Goal: Task Accomplishment & Management: Manage account settings

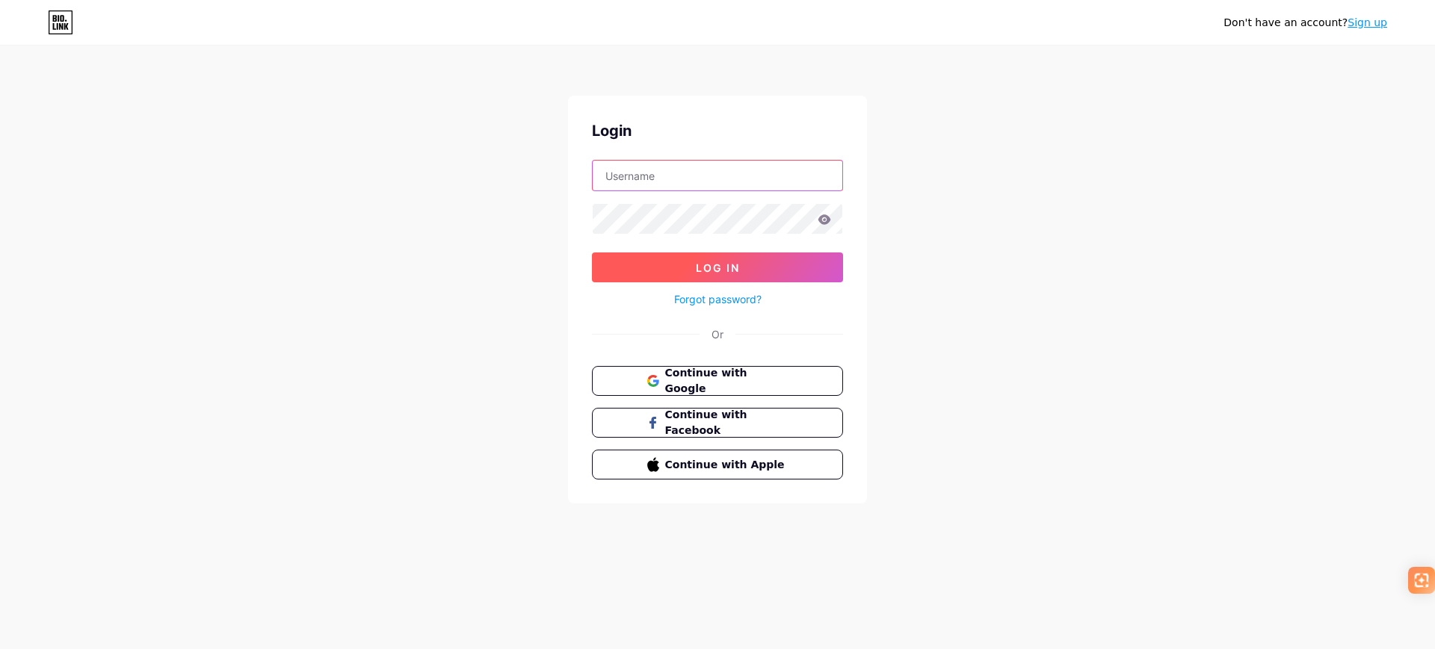
type input "[EMAIL_ADDRESS][DOMAIN_NAME]"
click at [720, 262] on span "Log In" at bounding box center [718, 268] width 44 height 13
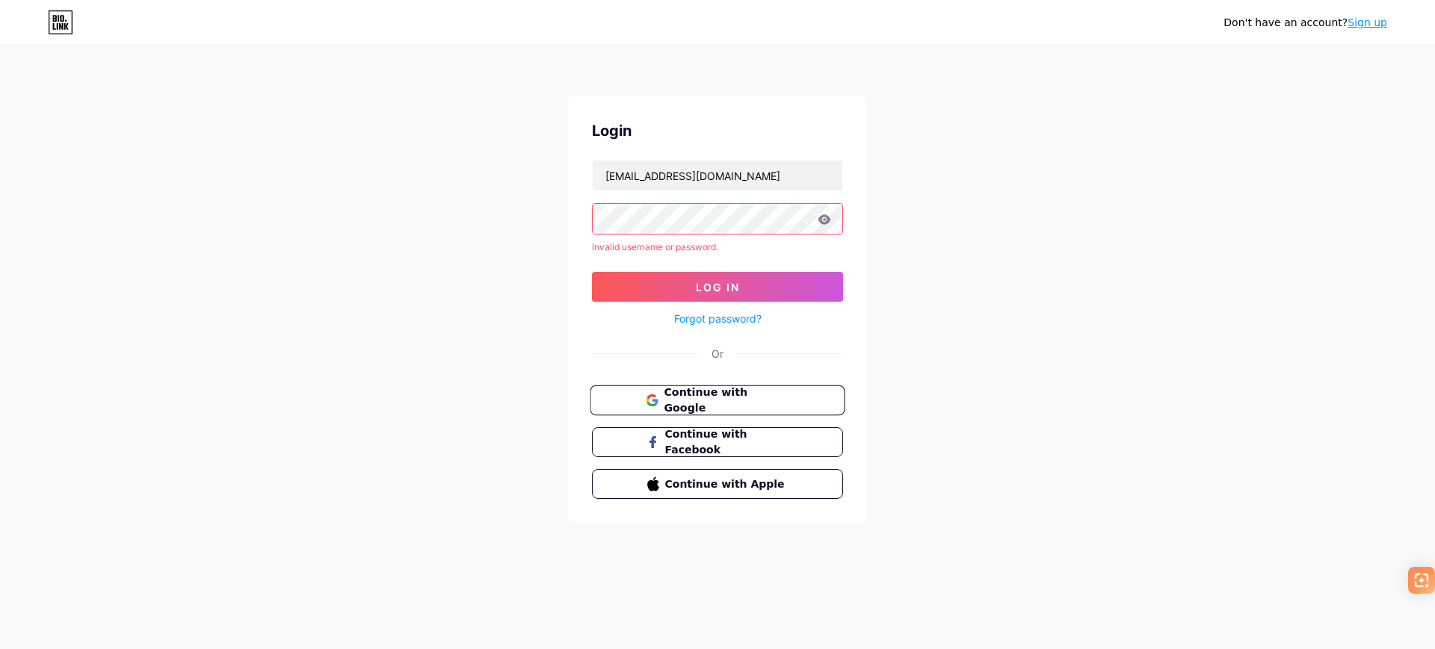
click at [727, 406] on span "Continue with Google" at bounding box center [726, 401] width 125 height 32
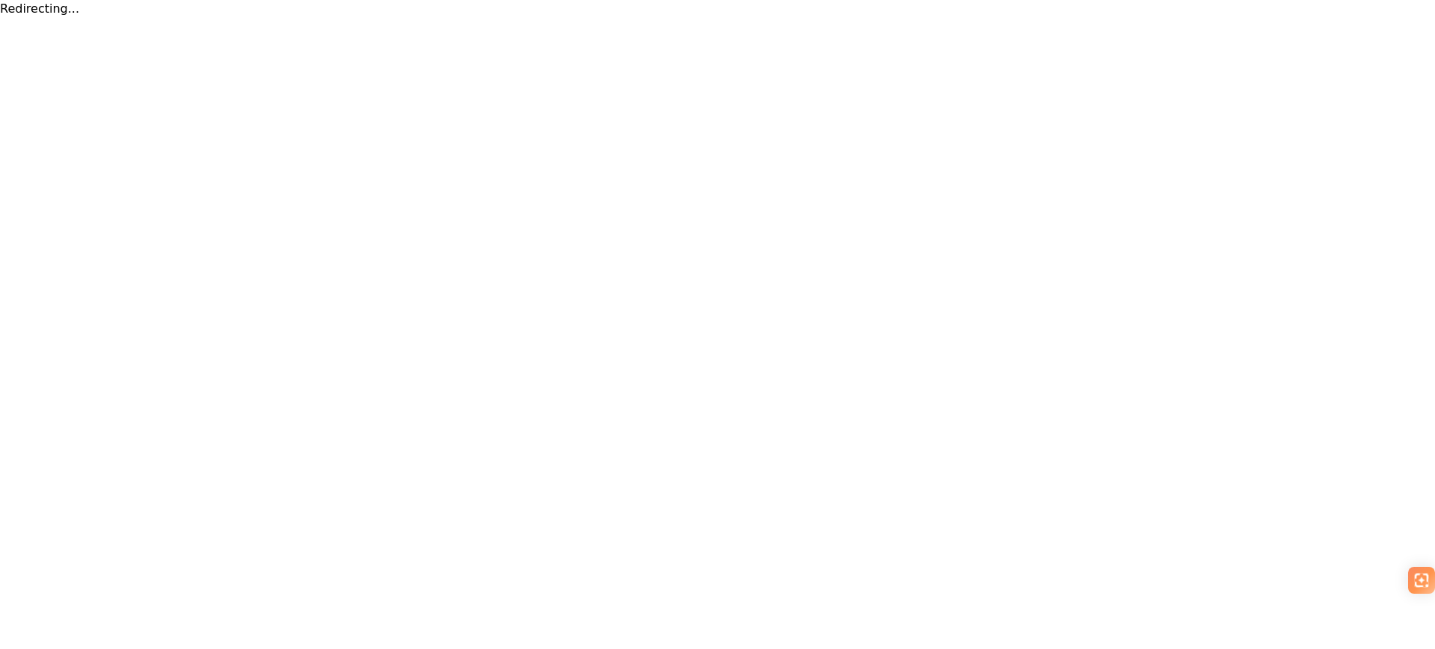
drag, startPoint x: 0, startPoint y: 0, endPoint x: 872, endPoint y: 251, distance: 907.6
click at [872, 18] on html "Redirecting..." at bounding box center [717, 9] width 1435 height 18
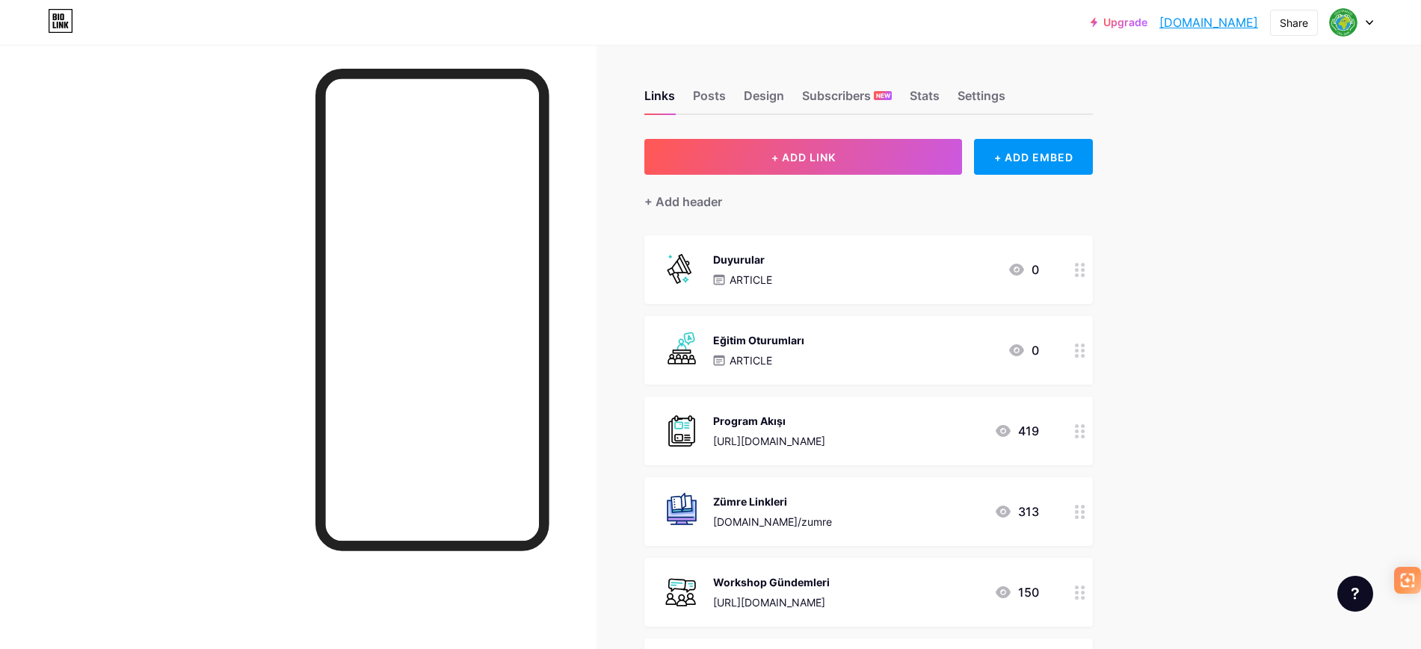
click at [791, 275] on div "Duyurular ARTICLE 0" at bounding box center [850, 269] width 377 height 39
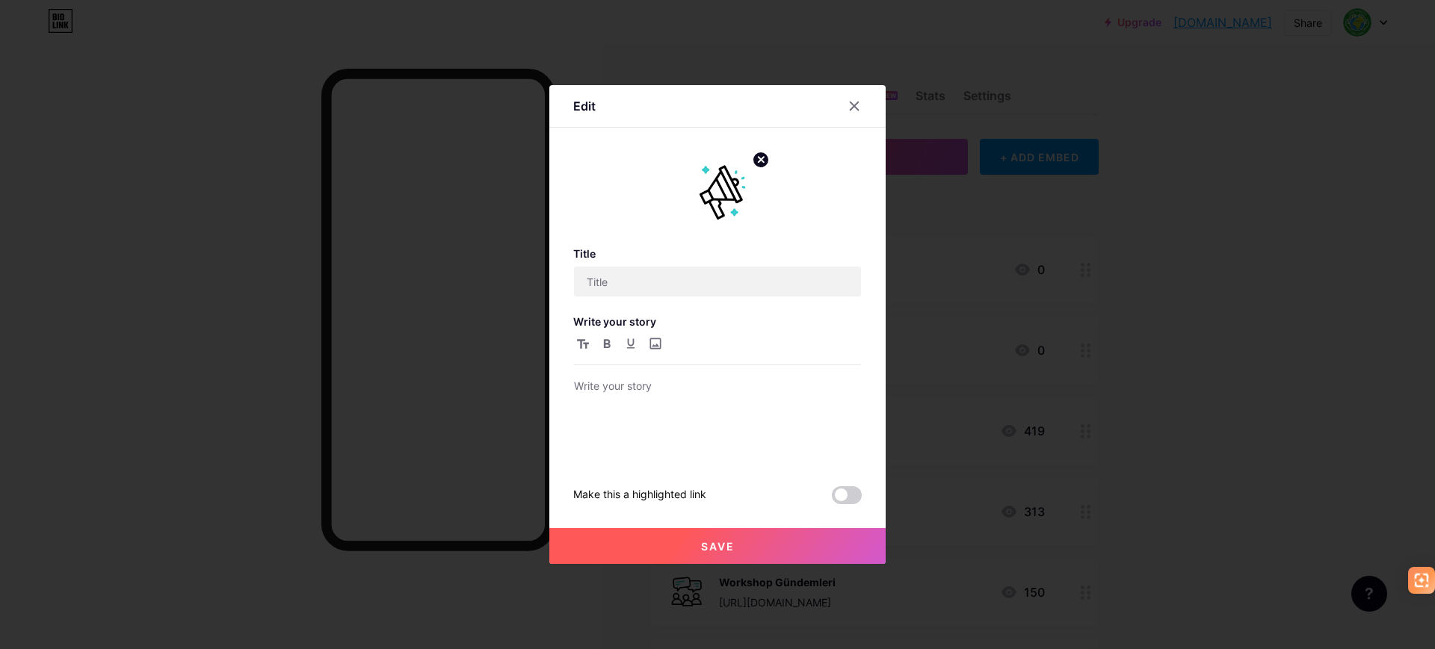
type input "Duyurular"
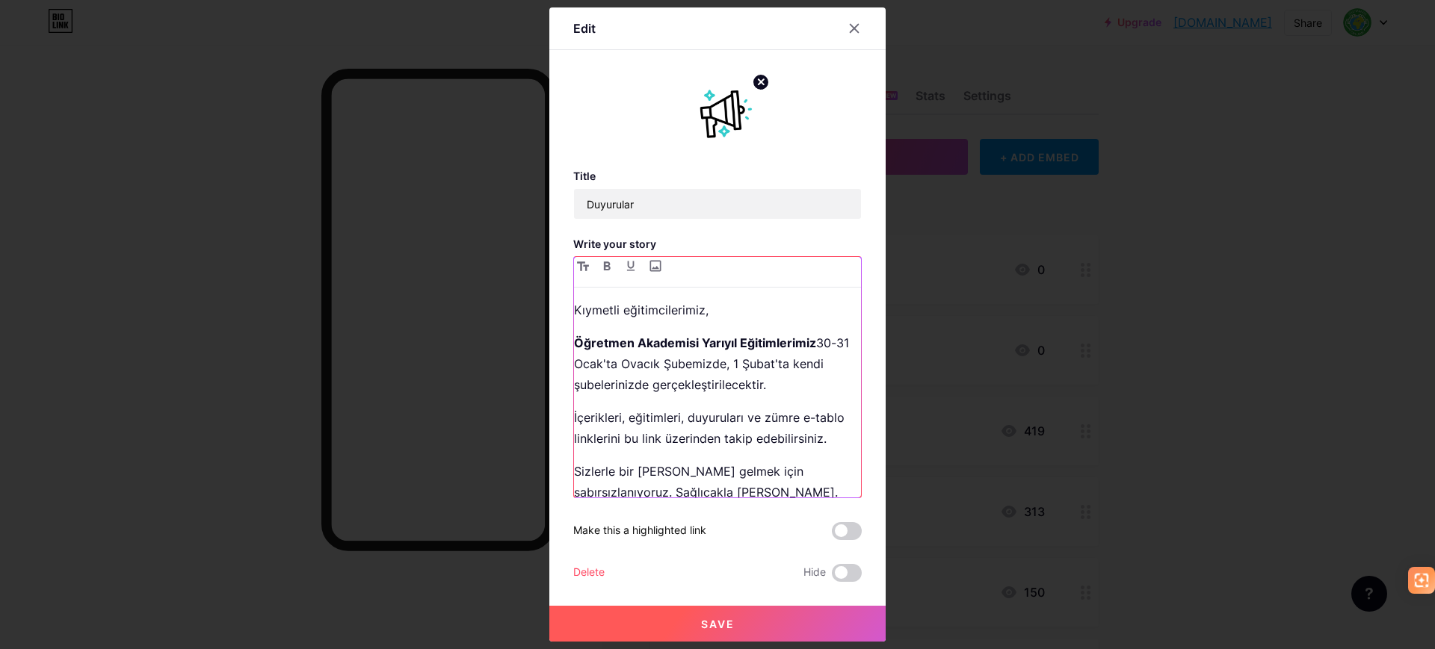
click at [732, 322] on div "Kıymetli eğitimcilerimiz, Öğretmen Akademisi Yarıyıl Eğitimlerimiz 30-31 Ocak't…" at bounding box center [717, 399] width 287 height 198
click at [704, 302] on p "Kıymetli eğitimcilerimiz," at bounding box center [717, 310] width 287 height 21
drag, startPoint x: 618, startPoint y: 305, endPoint x: 794, endPoint y: 438, distance: 220.9
click at [703, 312] on p "Kıymetli eğitimcilerimiz," at bounding box center [717, 310] width 287 height 21
click at [706, 340] on strong "Öğretmen Akademisi Yarıyıl Eğitimlerimiz" at bounding box center [695, 343] width 242 height 15
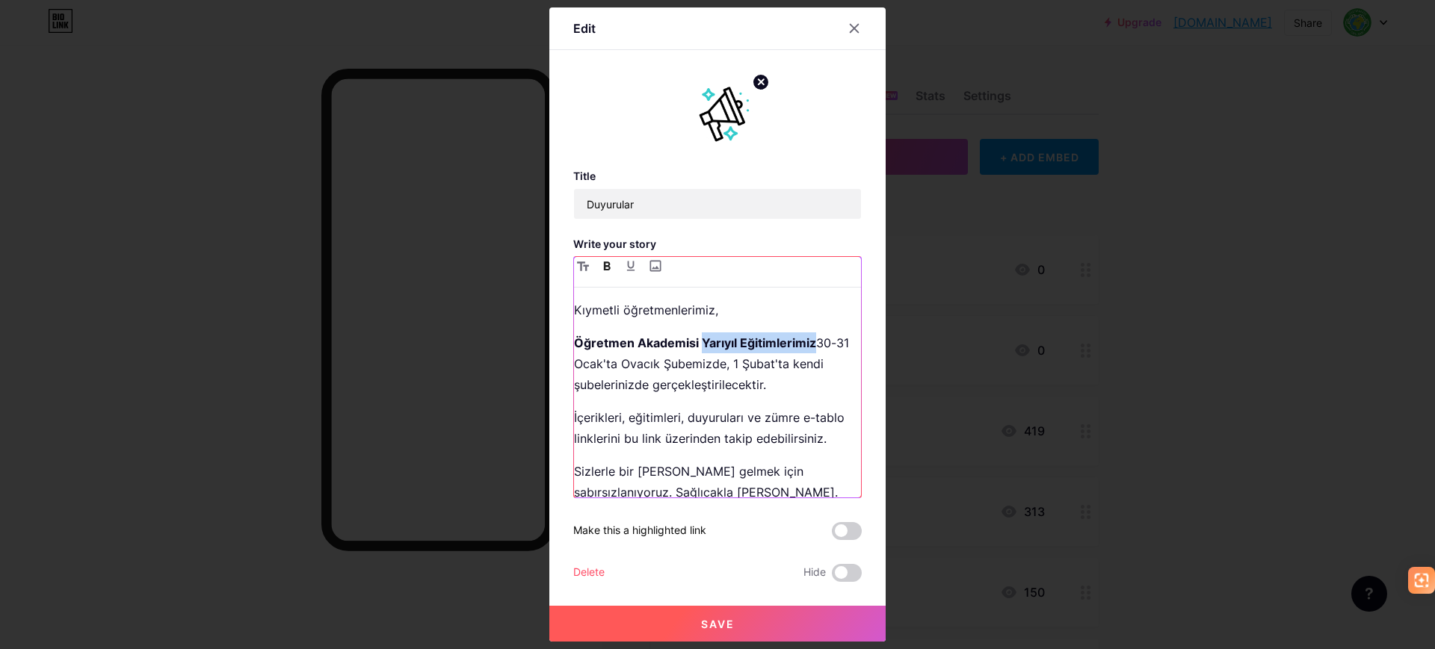
drag, startPoint x: 800, startPoint y: 339, endPoint x: 695, endPoint y: 347, distance: 104.9
click at [695, 347] on p "Öğretmen Akademisi Yarıyıl Eğitimlerimiz 30-31 Ocak'ta Ovacık Şubemizde, 1 Şuba…" at bounding box center [717, 364] width 287 height 63
drag, startPoint x: 662, startPoint y: 365, endPoint x: 547, endPoint y: 334, distance: 119.3
click at [549, 334] on div "Edit Title Duyurular Write your story Kıymetli öğretmenlerimiz, Öğretmen Akadem…" at bounding box center [717, 324] width 336 height 635
click at [604, 262] on button "button" at bounding box center [607, 266] width 18 height 18
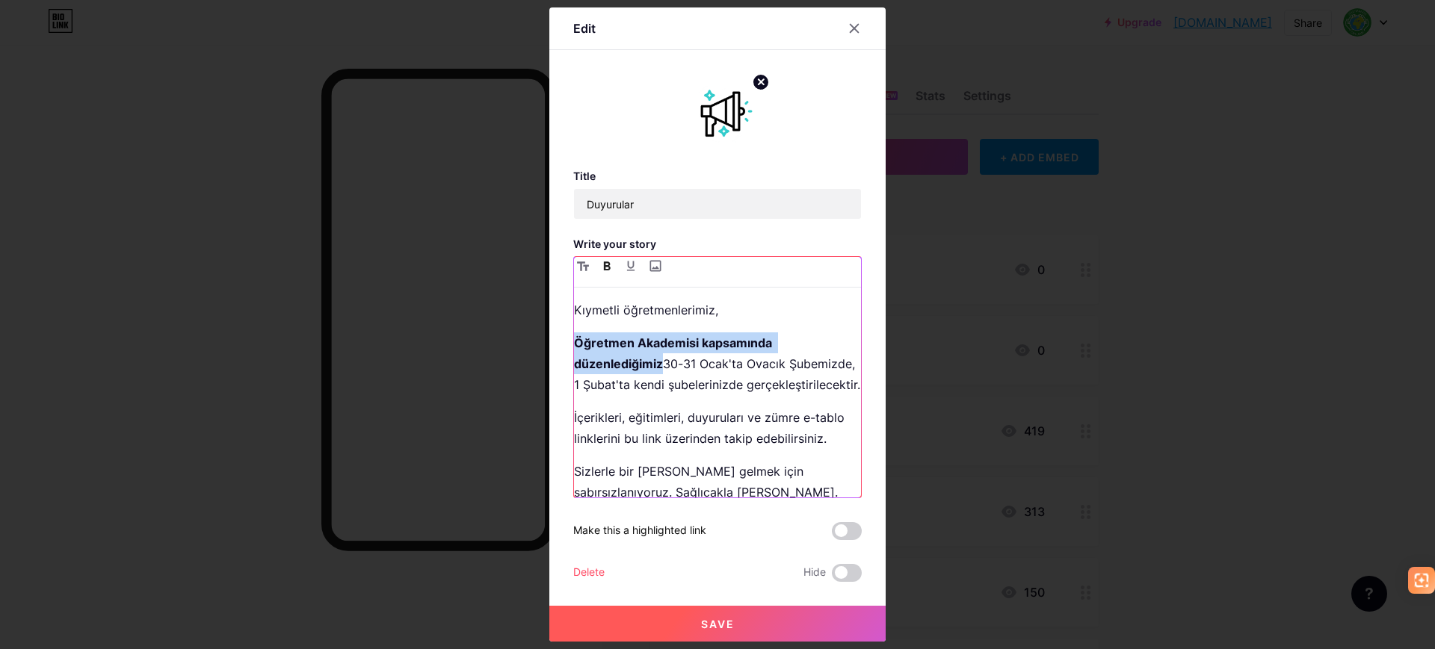
click at [661, 364] on strong "Öğretmen Akademisi kapsamında düzenlediğimiz" at bounding box center [674, 354] width 201 height 36
click at [667, 384] on p "Öğretmen Akademisi kapsamında düzenlediğimiz 30-31 Ocak'ta Ovacık Şubemizde, 1 …" at bounding box center [717, 364] width 287 height 63
drag, startPoint x: 657, startPoint y: 364, endPoint x: 551, endPoint y: 286, distance: 132.0
click at [516, 333] on div "Edit Title Duyurular Write your story Kıymetli öğretmenlerimiz, Öğretmen Akadem…" at bounding box center [717, 324] width 1435 height 649
click at [604, 263] on icon "button" at bounding box center [607, 266] width 7 height 9
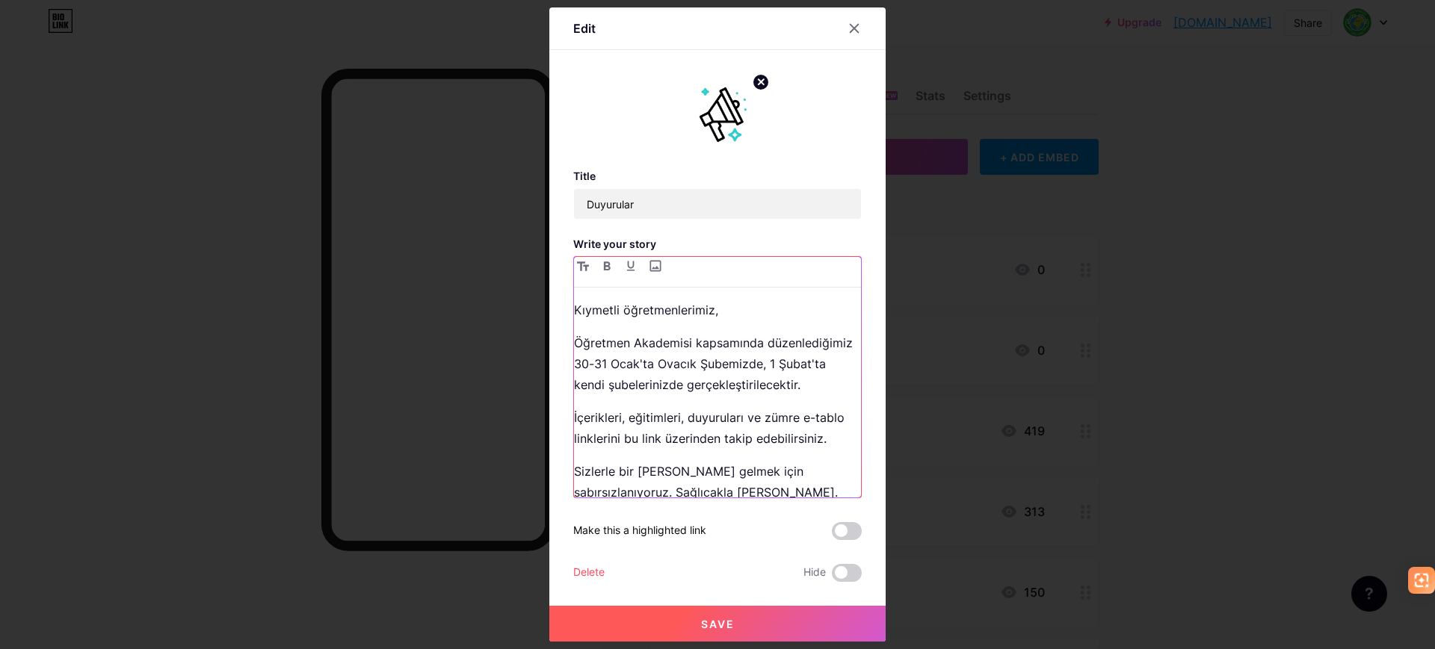
click at [657, 357] on p "Öğretmen Akademisi kapsamında düzenlediğimiz 30-31 Ocak'ta Ovacık Şubemizde, 1 …" at bounding box center [717, 364] width 287 height 63
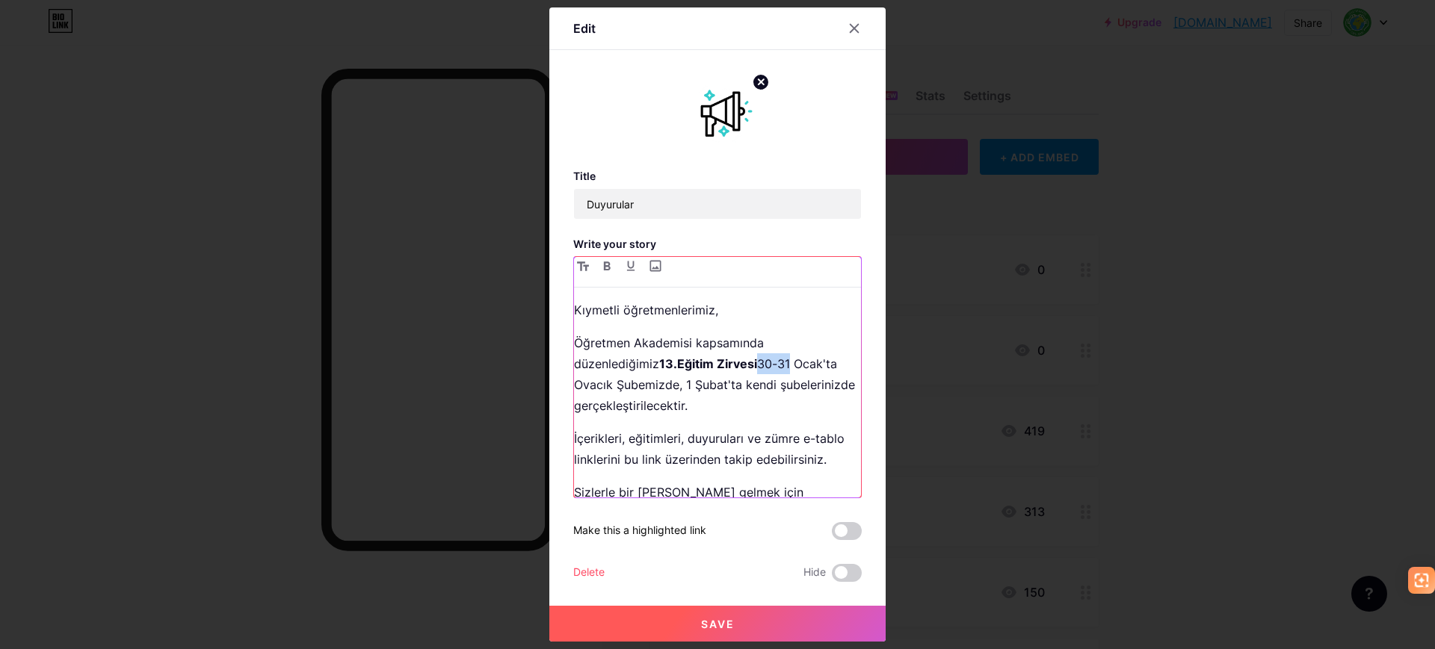
drag, startPoint x: 759, startPoint y: 365, endPoint x: 836, endPoint y: 588, distance: 235.4
click at [789, 368] on p "Öğretmen Akademisi kapsamında düzenlediğimiz 13.Eğitim Zirvesi 30-31 Ocak'ta Ov…" at bounding box center [717, 375] width 287 height 84
drag, startPoint x: 762, startPoint y: 404, endPoint x: 526, endPoint y: 400, distance: 235.5
click at [526, 400] on div "Edit Title Duyurular Write your story Kıymetli öğretmenlerimiz, Öğretmen Akadem…" at bounding box center [717, 324] width 1435 height 649
click at [798, 391] on p "Öğretmen Akademisi kapsamında düzenlediğimiz 13.Eğitim Zirvesi 26-27 Ağustos ta…" at bounding box center [717, 375] width 287 height 84
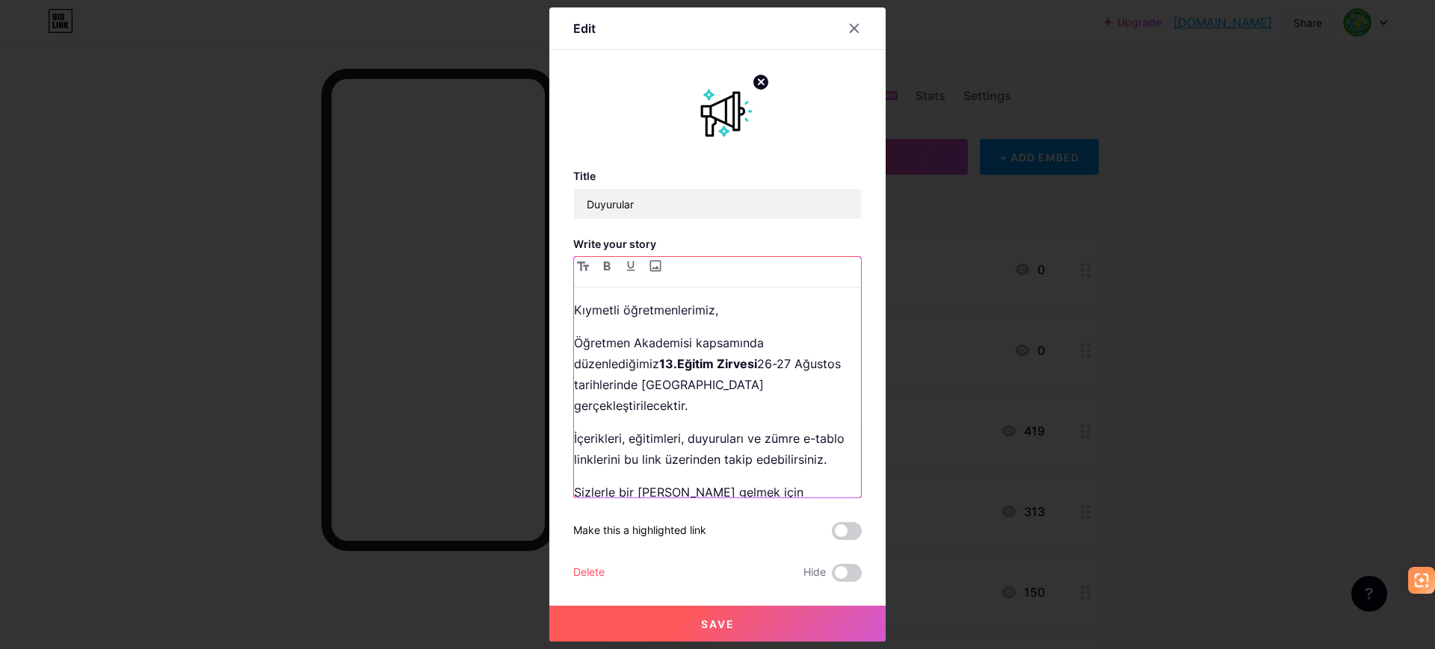
click at [735, 386] on p "Öğretmen Akademisi kapsamında düzenlediğimiz 13.Eğitim Zirvesi 26-27 Ağustos ta…" at bounding box center [717, 375] width 287 height 84
click at [616, 452] on p "İçerikleri, eğitimleri, duyuruları ve zümre e-tablo linklerini bu link üzerinde…" at bounding box center [717, 449] width 287 height 42
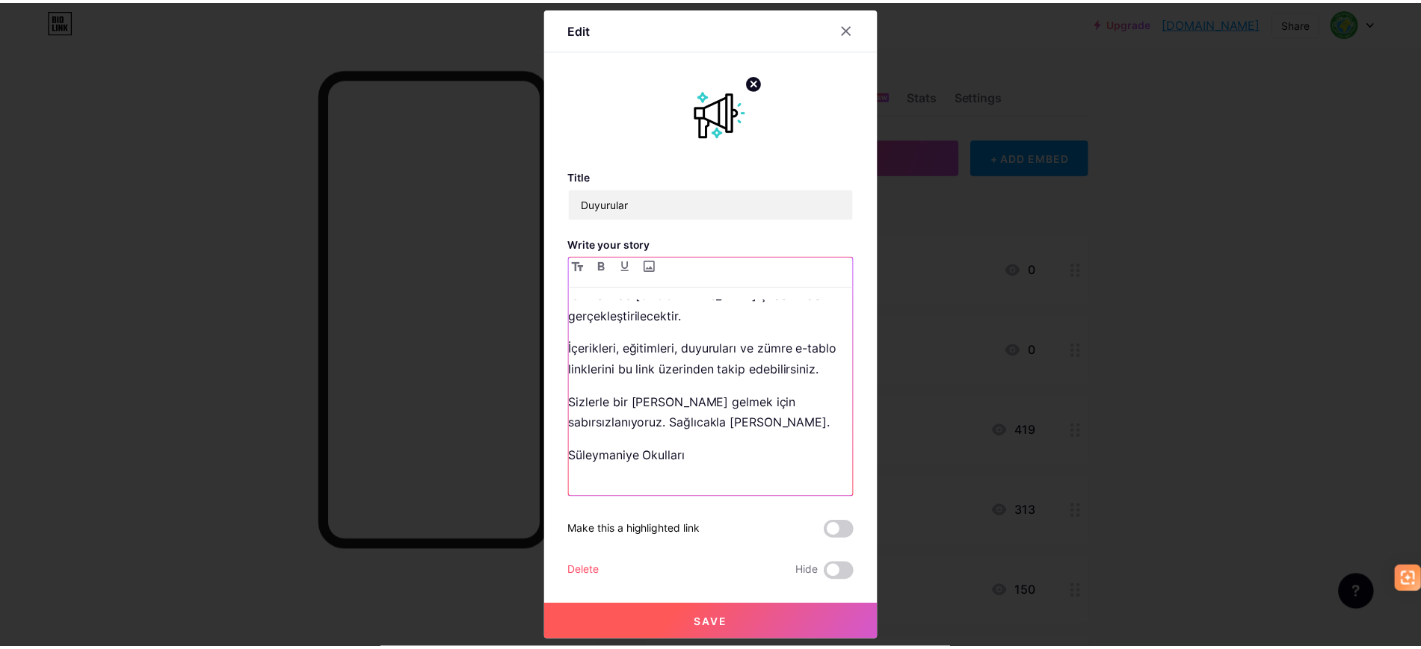
scroll to position [93, 0]
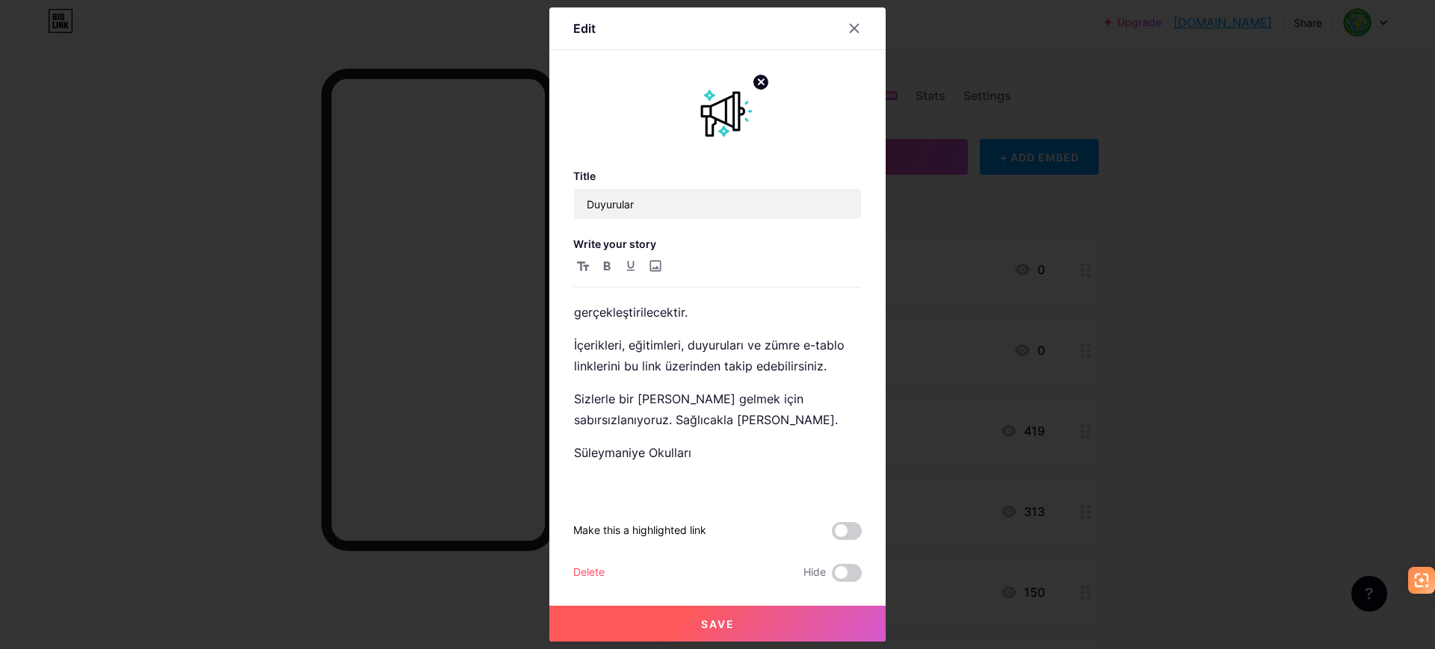
click at [732, 620] on button "Save" at bounding box center [717, 624] width 336 height 36
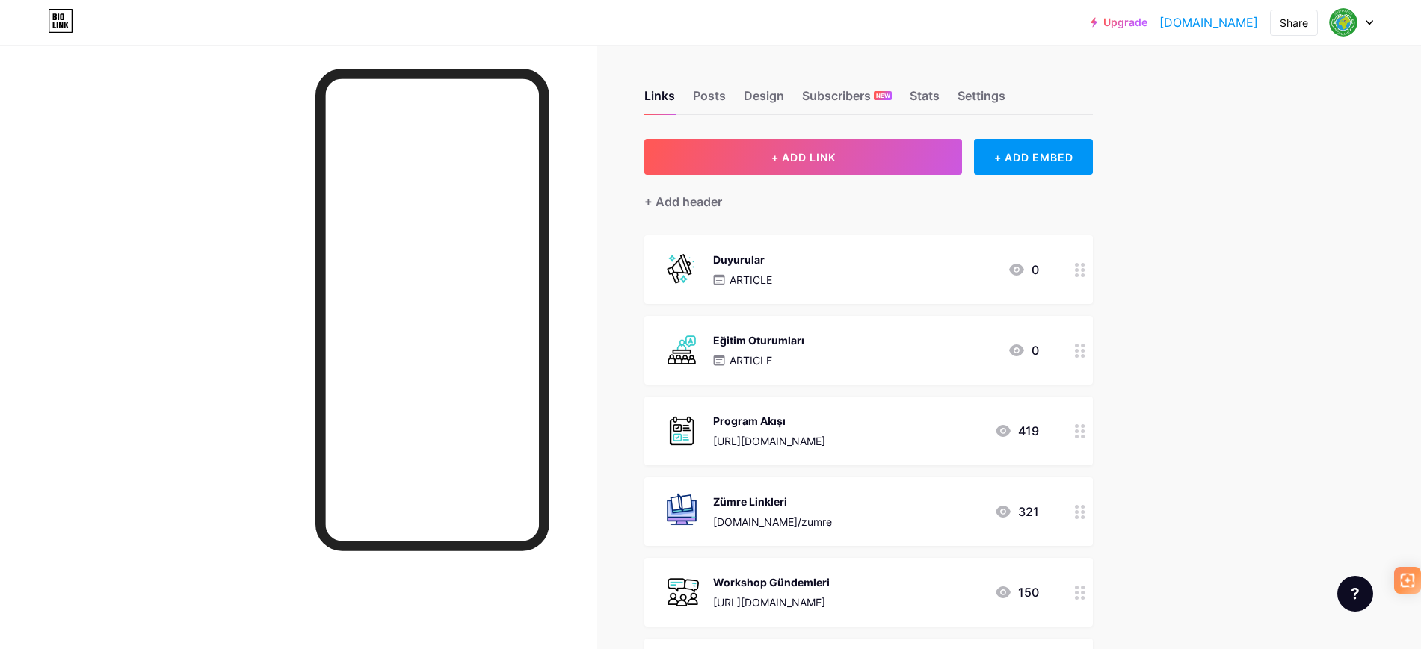
click at [981, 84] on div "Links Posts Design Subscribers NEW Stats Settings" at bounding box center [868, 89] width 448 height 52
click at [983, 87] on div "Settings" at bounding box center [981, 100] width 48 height 27
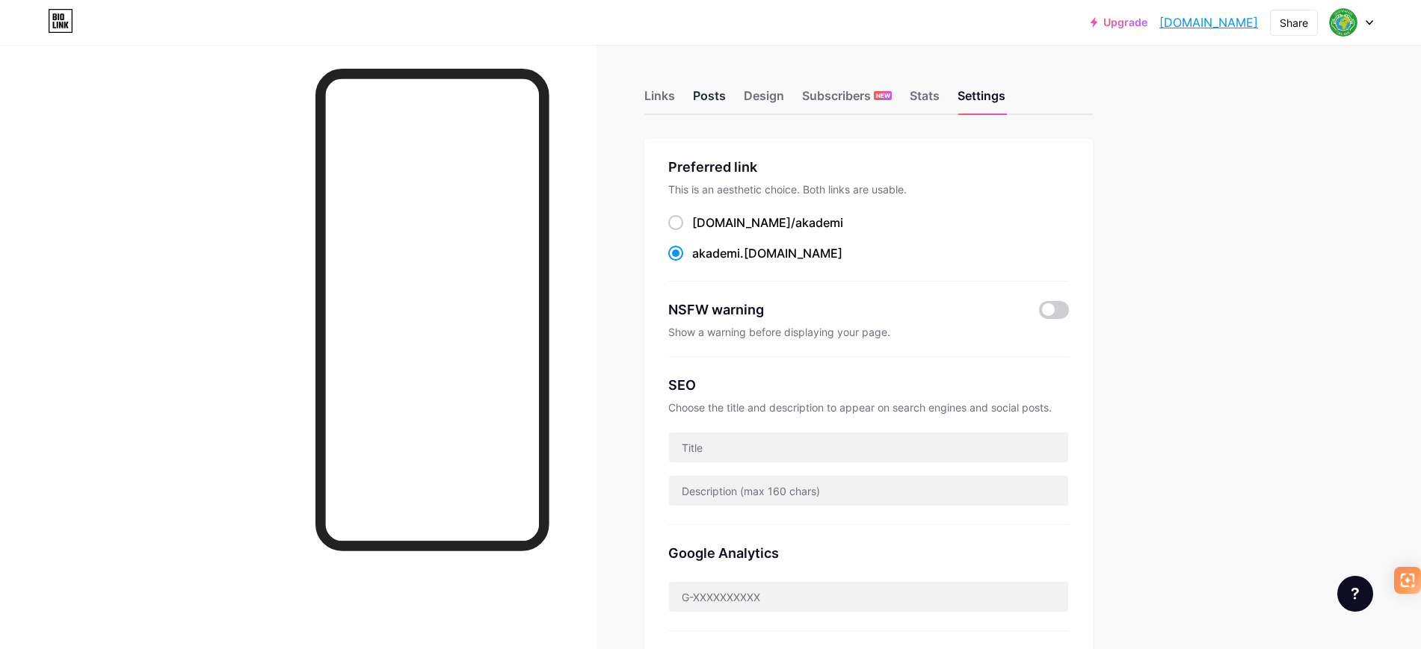
click at [713, 102] on div "Posts" at bounding box center [709, 100] width 33 height 27
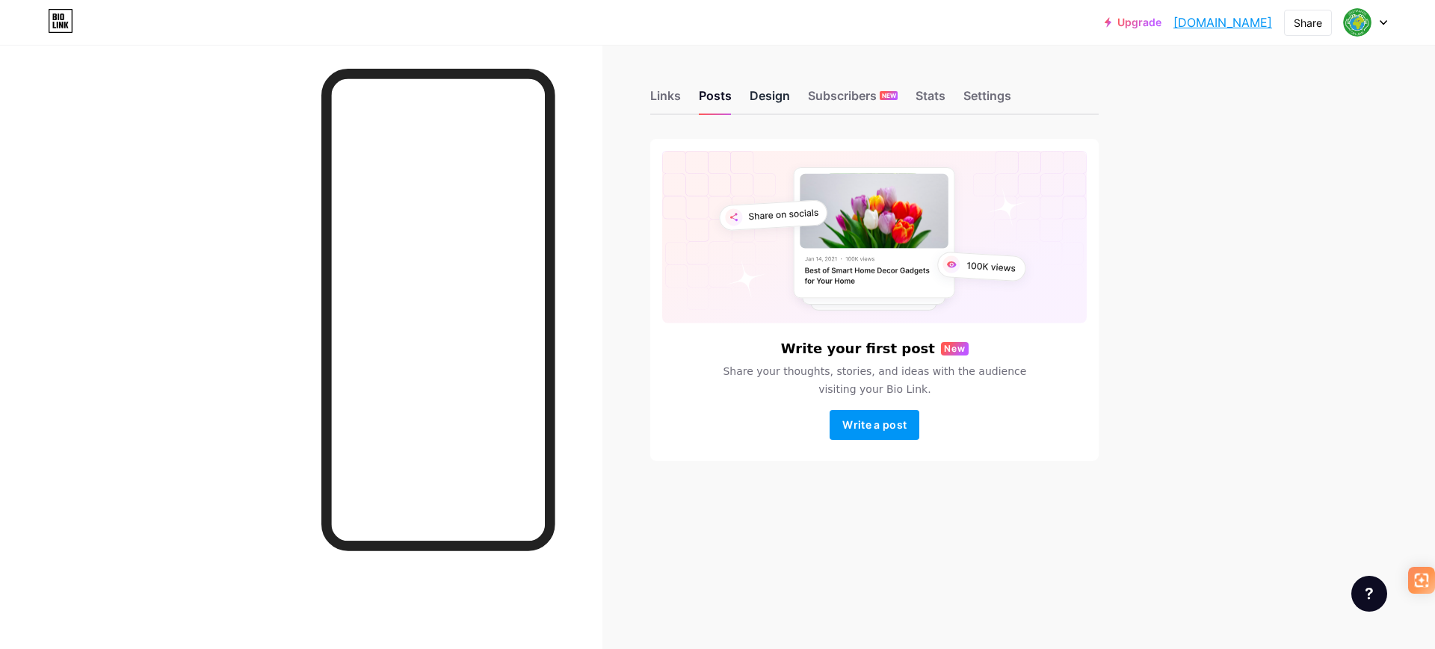
click at [754, 95] on div "Design" at bounding box center [770, 100] width 40 height 27
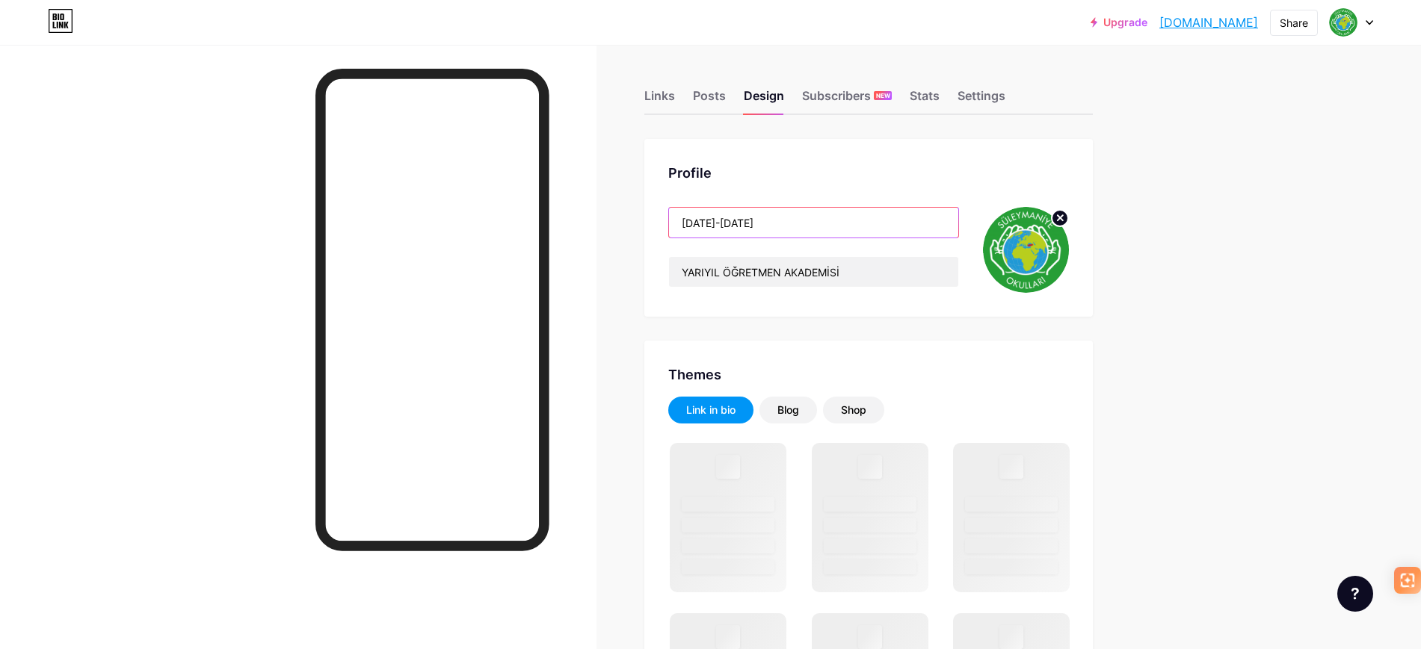
click at [773, 223] on input "[DATE]-[DATE]" at bounding box center [813, 223] width 289 height 30
click at [713, 221] on input "[DATE]-[DATE]" at bounding box center [813, 223] width 289 height 30
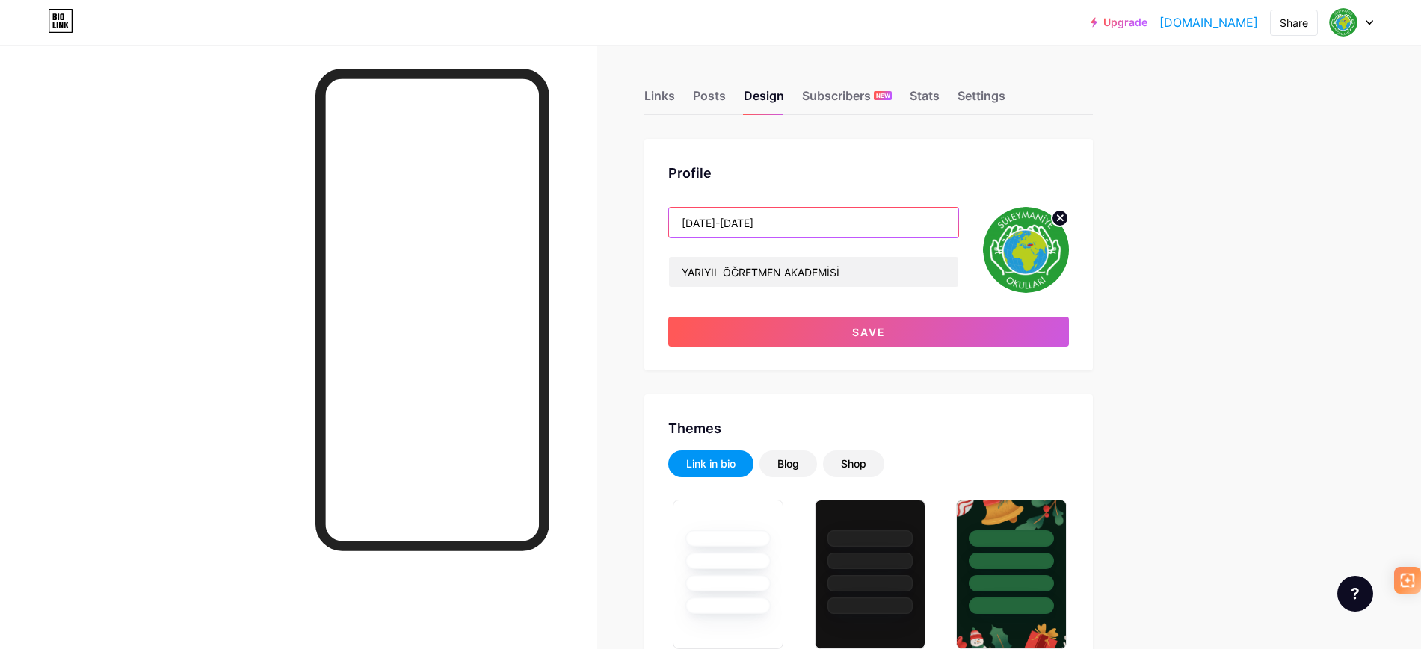
click at [756, 220] on input "[DATE]-[DATE]" at bounding box center [813, 223] width 289 height 30
type input "[DATE]-[DATE]"
drag, startPoint x: 712, startPoint y: 269, endPoint x: 557, endPoint y: 274, distance: 154.8
click at [799, 232] on input "[DATE]-[DATE]" at bounding box center [813, 223] width 289 height 30
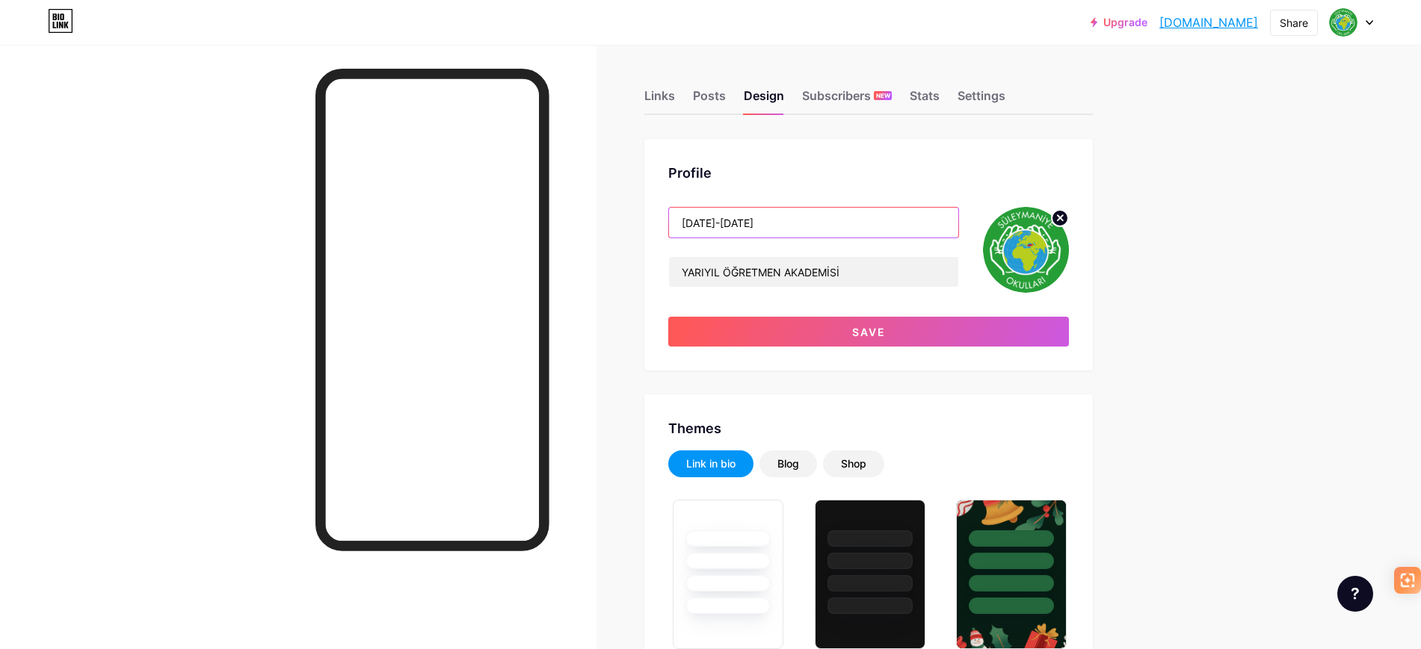
drag, startPoint x: 749, startPoint y: 213, endPoint x: 633, endPoint y: 226, distance: 116.5
type input "13.EĞİTİM ZİRVESİ"
click at [722, 279] on input "YARIYIL ÖĞRETMEN AKADEMİSİ" at bounding box center [813, 272] width 289 height 30
click at [724, 277] on input "YARIYIL ÖĞRETMEN AKADEMİSİ" at bounding box center [813, 272] width 289 height 30
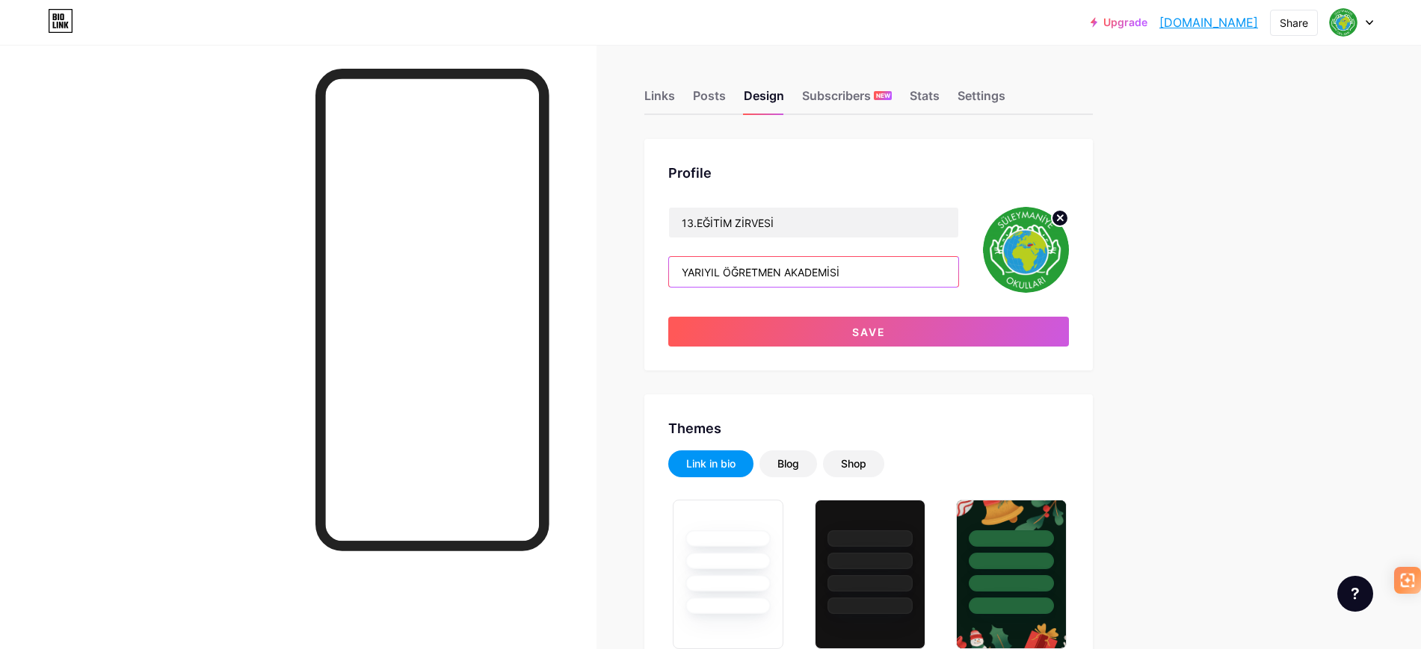
drag, startPoint x: 668, startPoint y: 276, endPoint x: 611, endPoint y: 272, distance: 56.9
paste input "[DATE]-[DATE]"
type input "[DATE]-[DATE] ÖĞRETMEN AKADEMİSİ"
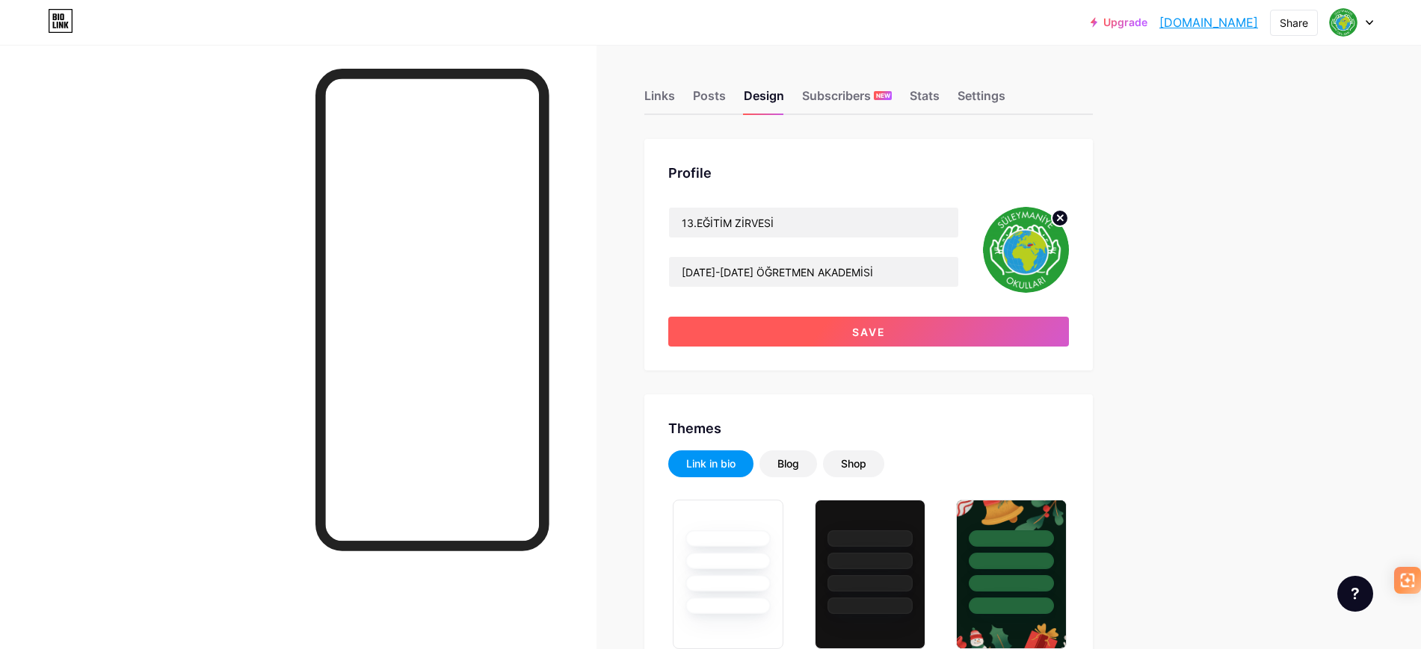
click at [904, 332] on button "Save" at bounding box center [868, 332] width 401 height 30
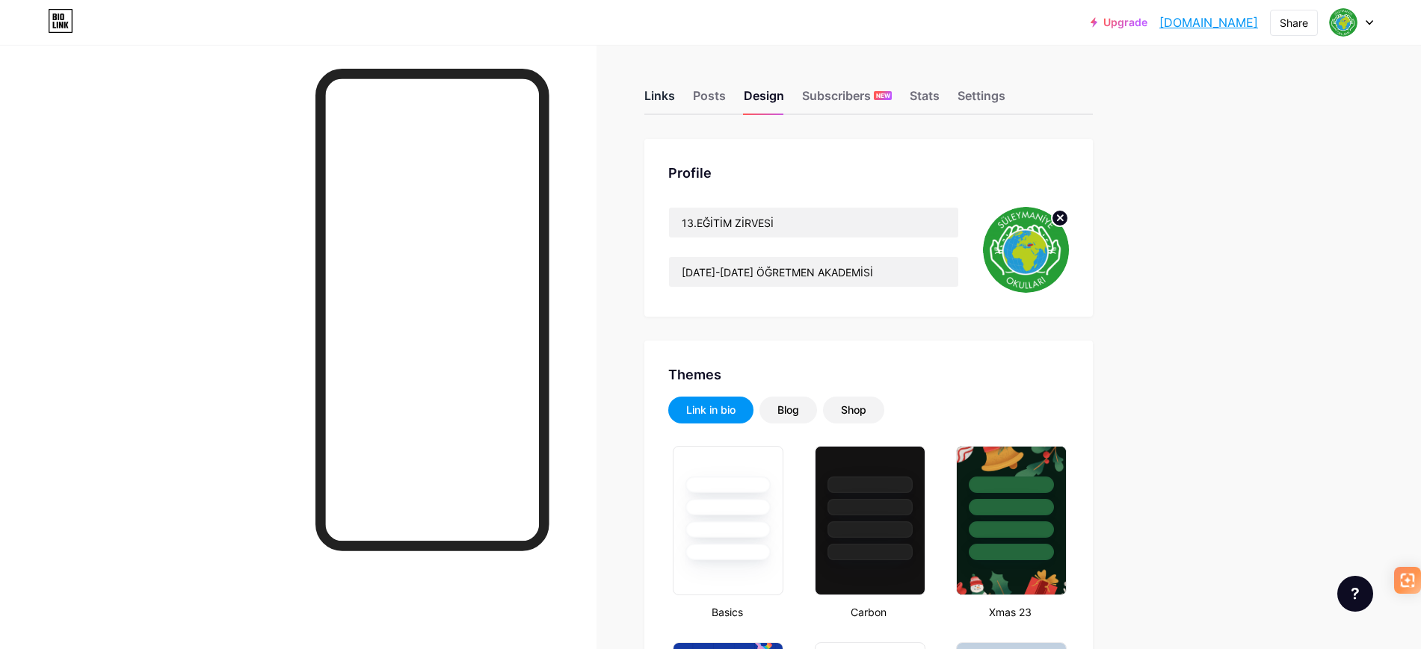
click at [667, 91] on div "Links" at bounding box center [659, 100] width 31 height 27
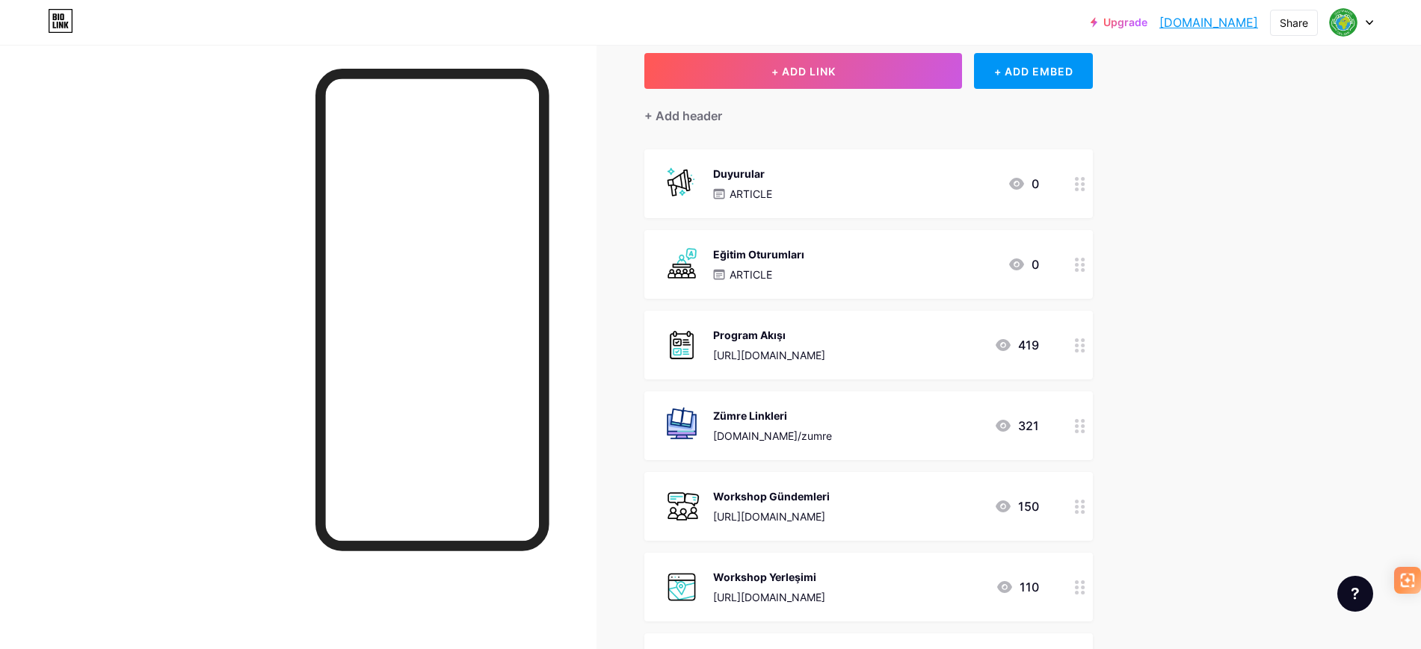
scroll to position [93, 0]
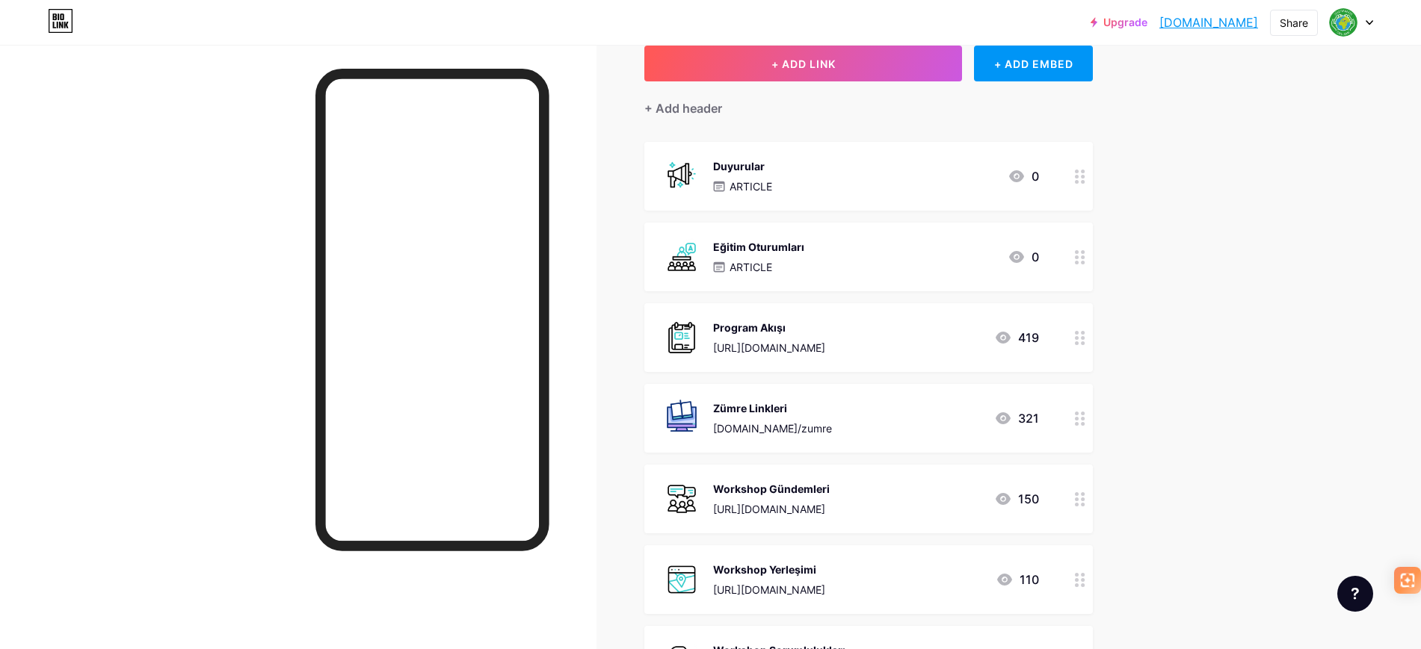
click at [818, 254] on div "Eğitim Oturumları ARTICLE 0" at bounding box center [850, 257] width 377 height 39
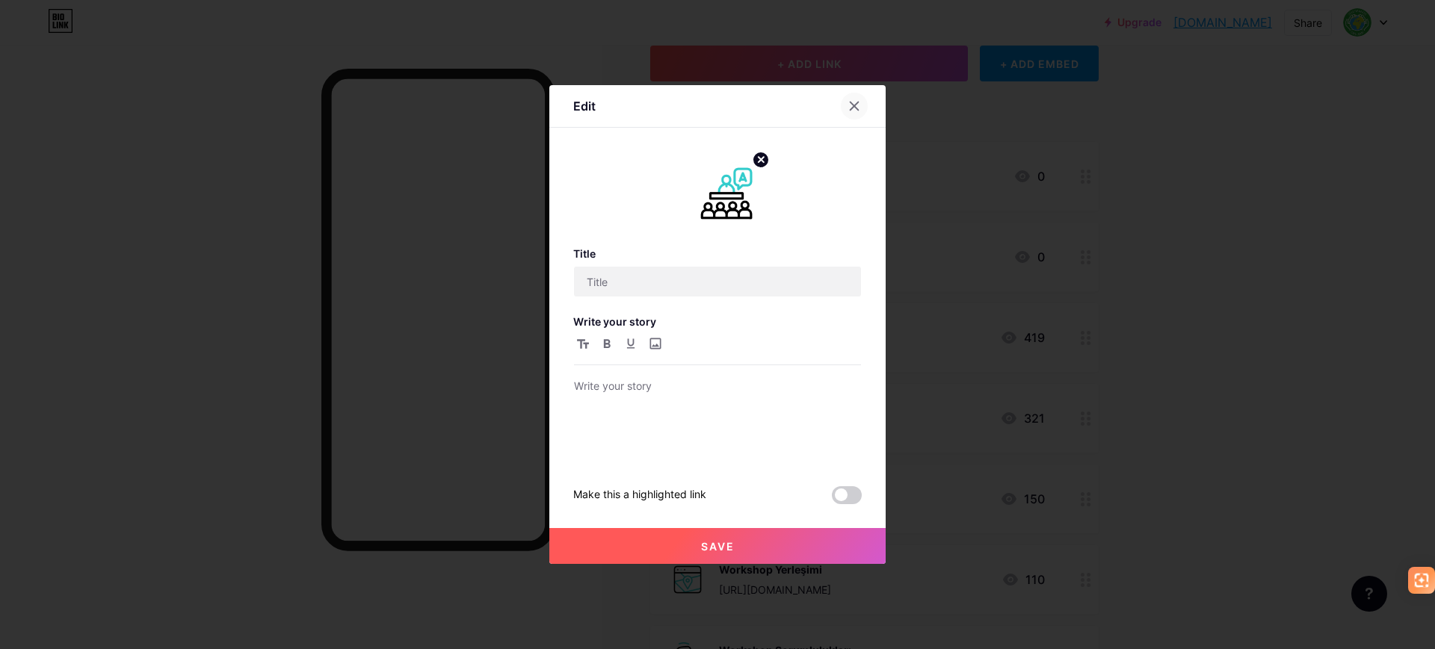
click at [852, 101] on icon at bounding box center [854, 106] width 12 height 12
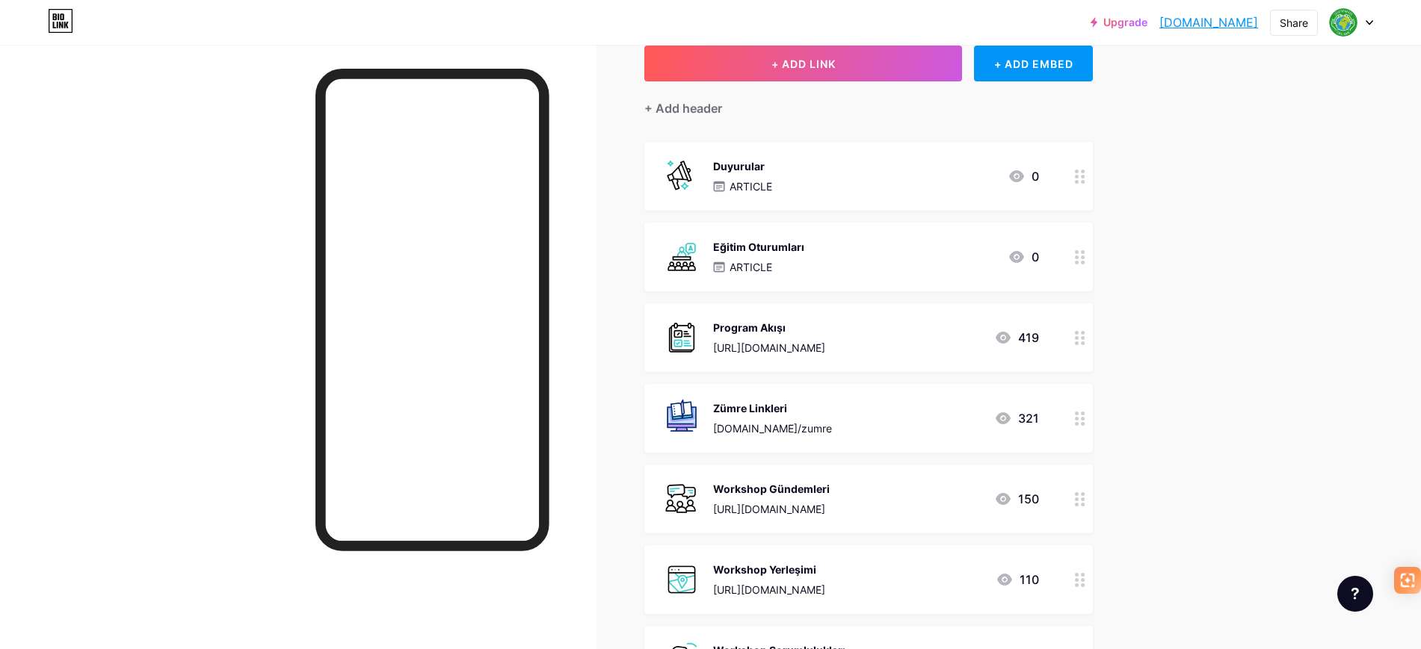
click at [765, 338] on div "Program Akışı [URL][DOMAIN_NAME]" at bounding box center [769, 337] width 112 height 39
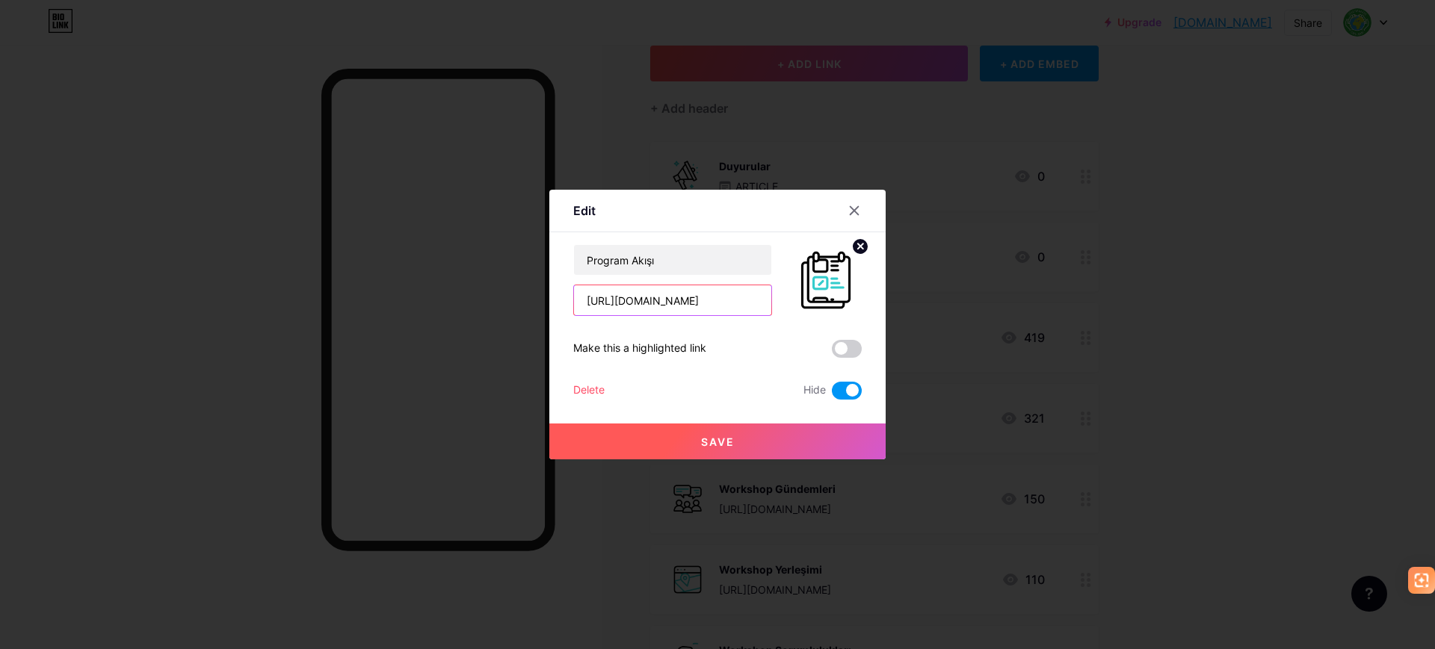
click at [733, 300] on input "[URL][DOMAIN_NAME]" at bounding box center [672, 301] width 197 height 30
click at [848, 215] on icon at bounding box center [854, 211] width 12 height 12
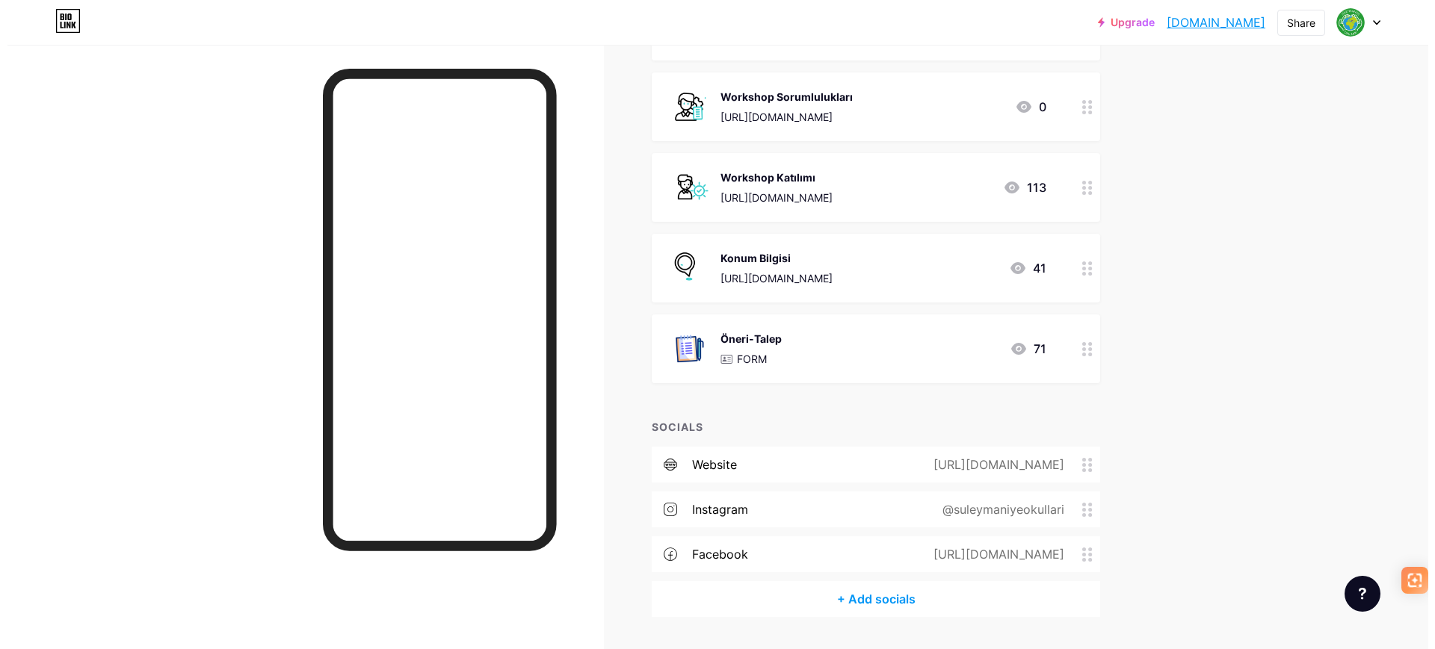
scroll to position [654, 0]
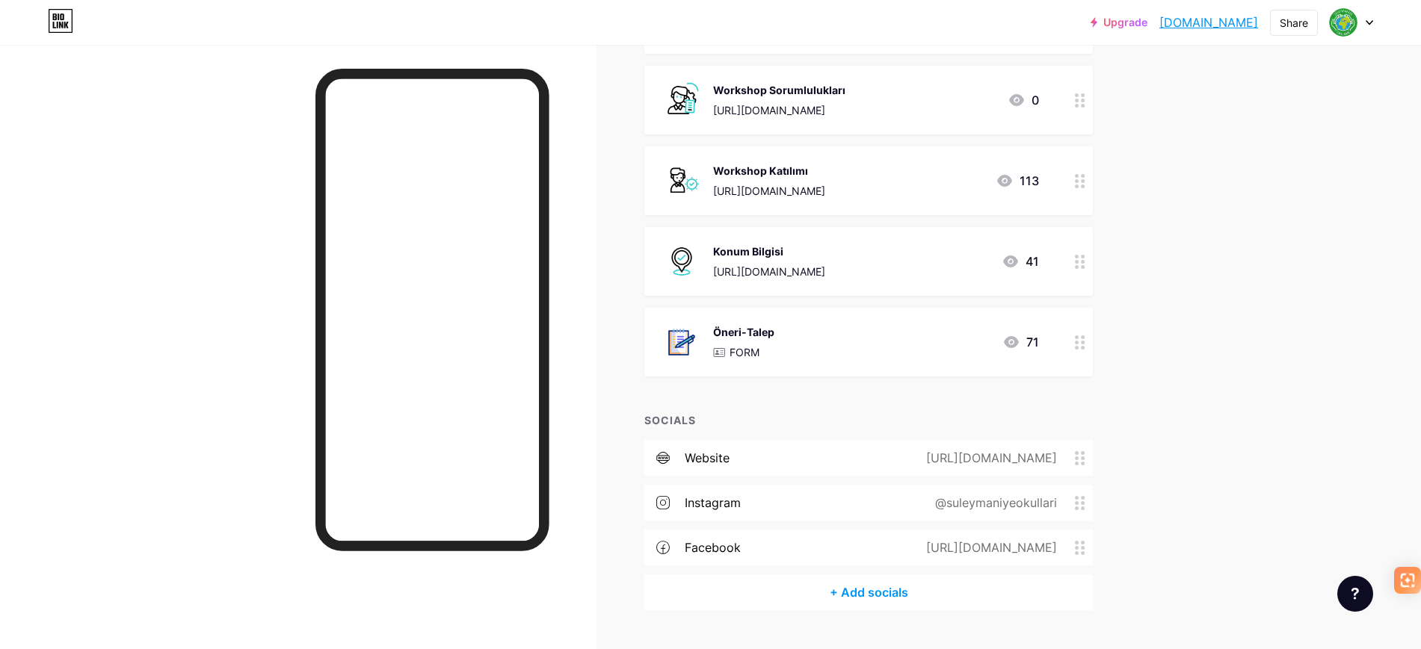
click at [798, 346] on div "Öneri-Talep FORM 71" at bounding box center [850, 342] width 377 height 39
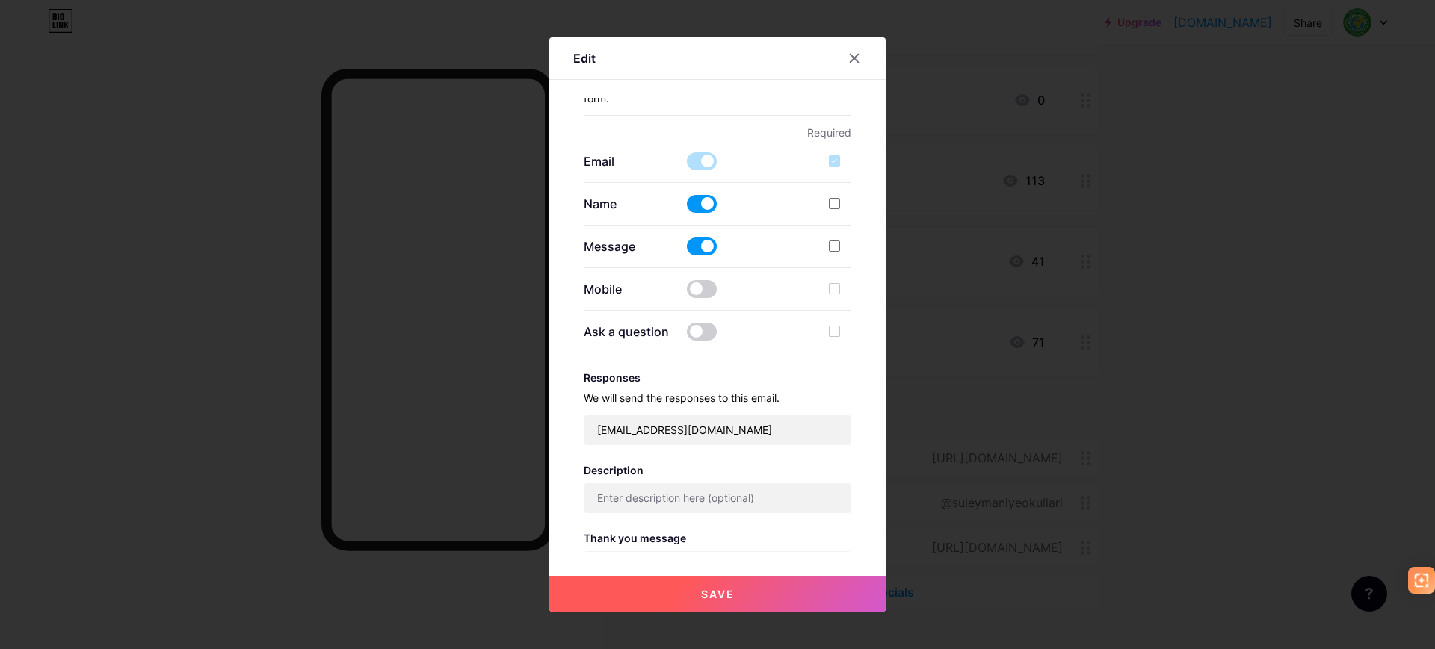
scroll to position [271, 0]
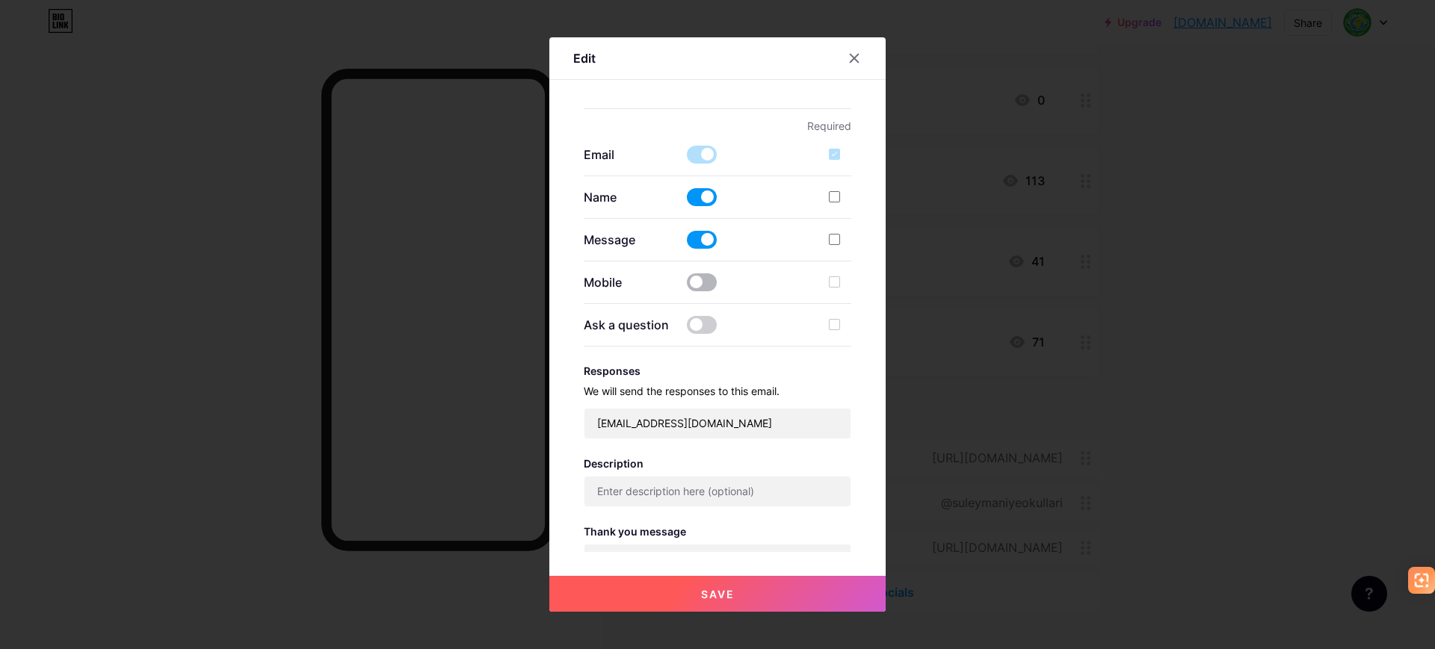
type input "Öneri-Talep"
type textarea "Aktardıklarınız için teşekkür ederiz."
click at [705, 279] on span at bounding box center [702, 283] width 30 height 18
click at [687, 286] on input "checkbox" at bounding box center [687, 286] width 0 height 0
click at [696, 277] on span at bounding box center [702, 283] width 30 height 18
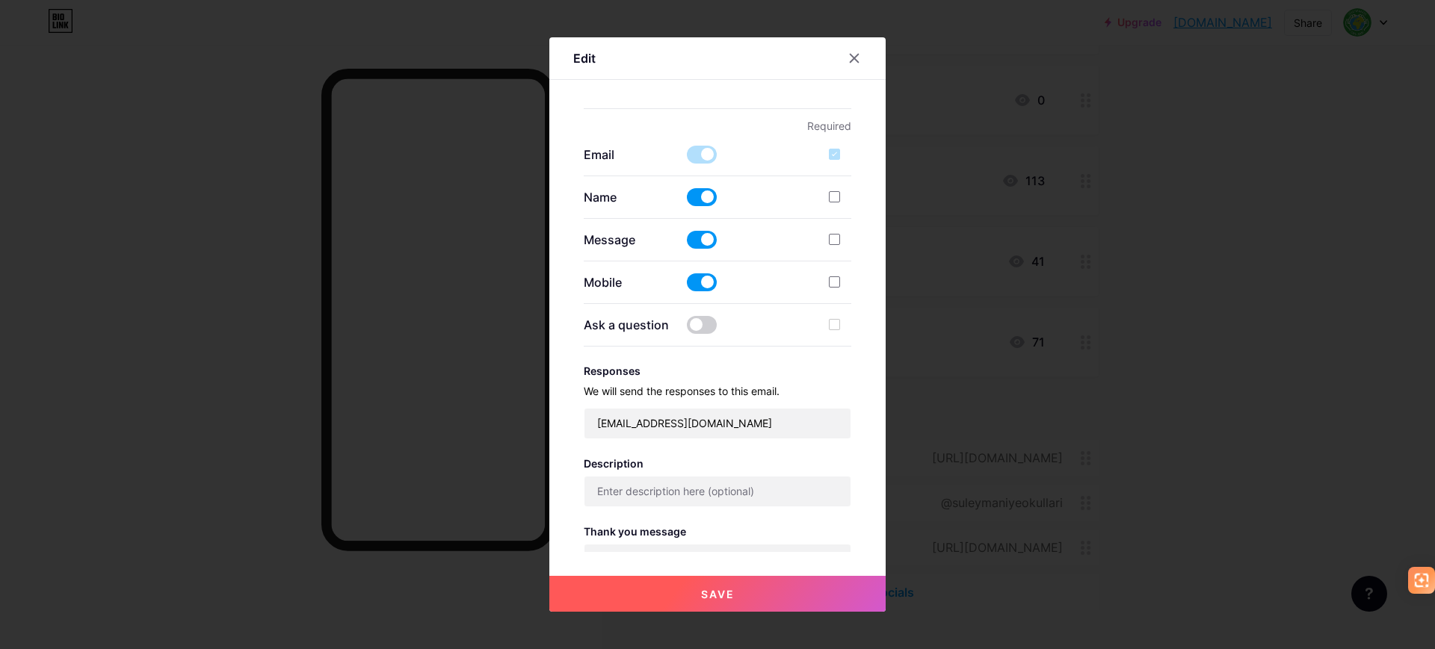
click at [687, 286] on input "checkbox" at bounding box center [687, 286] width 0 height 0
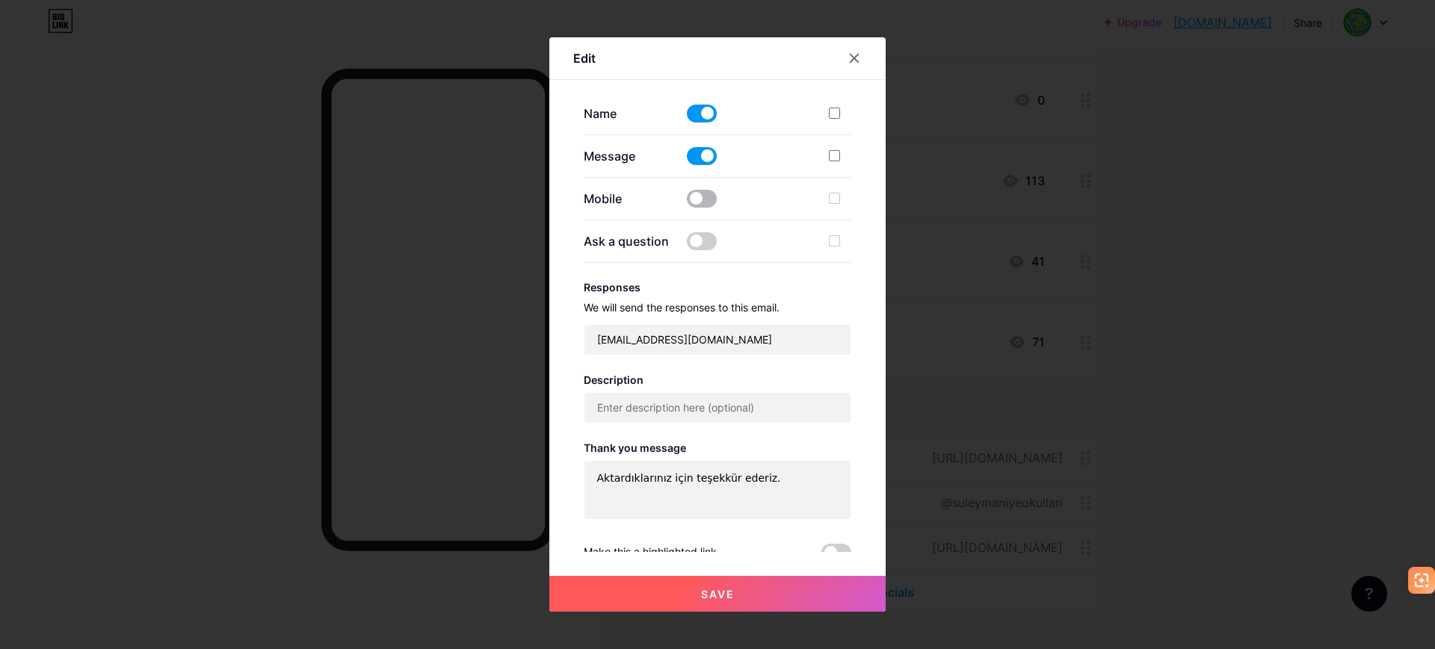
scroll to position [365, 0]
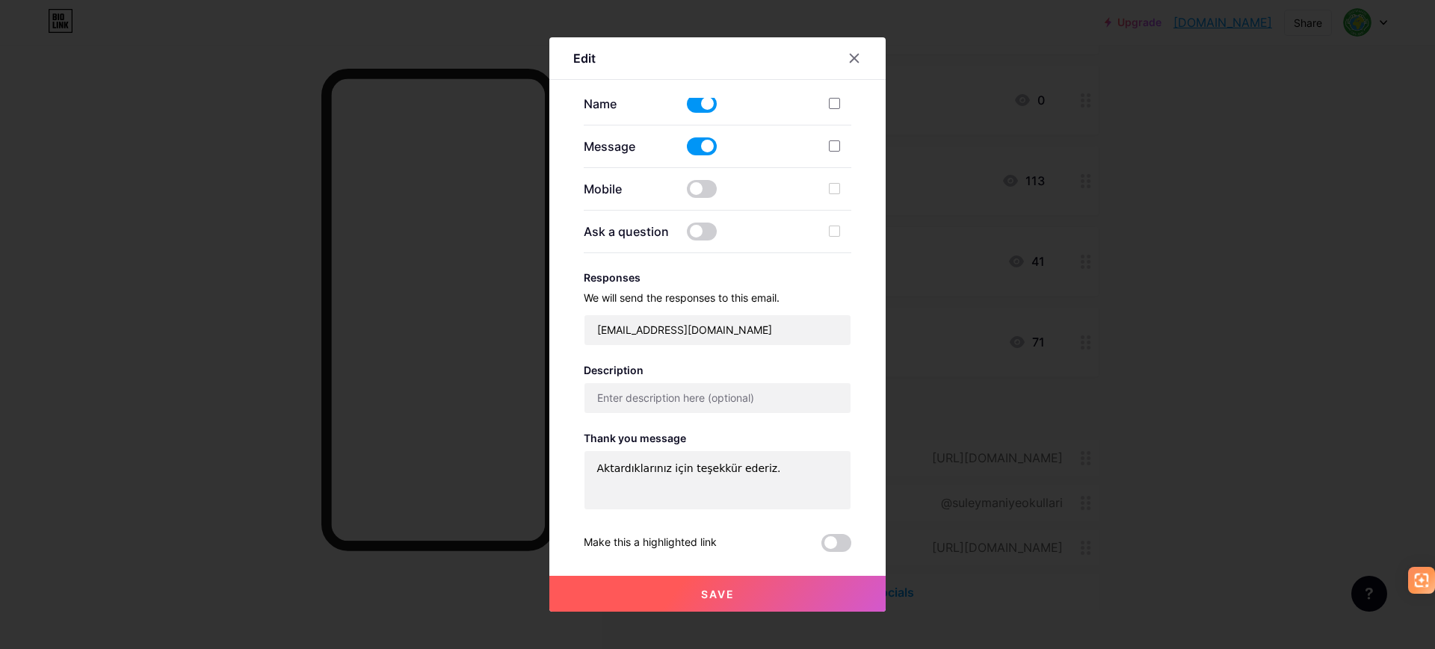
click at [696, 241] on div "Ask a question" at bounding box center [718, 232] width 268 height 43
click at [699, 230] on span at bounding box center [702, 232] width 30 height 18
click at [687, 235] on input "checkbox" at bounding box center [687, 235] width 0 height 0
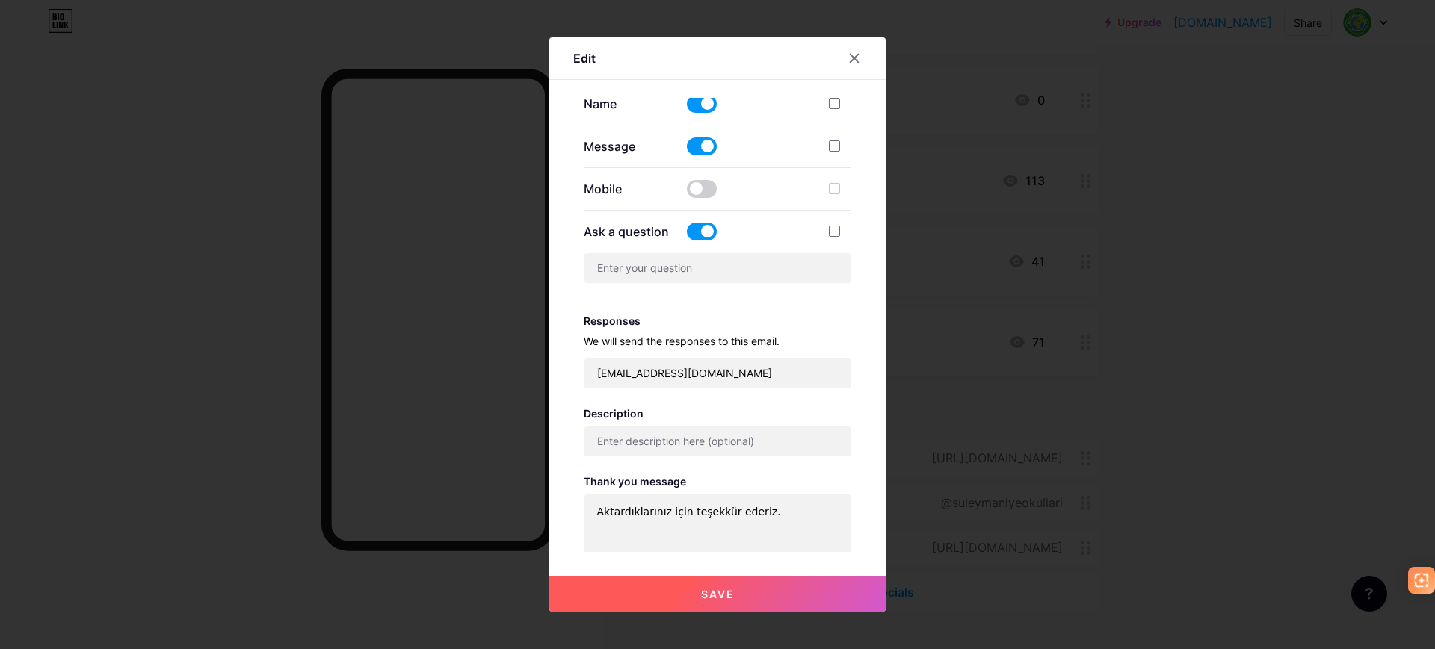
click at [699, 230] on span at bounding box center [702, 232] width 30 height 18
click at [687, 235] on input "checkbox" at bounding box center [687, 235] width 0 height 0
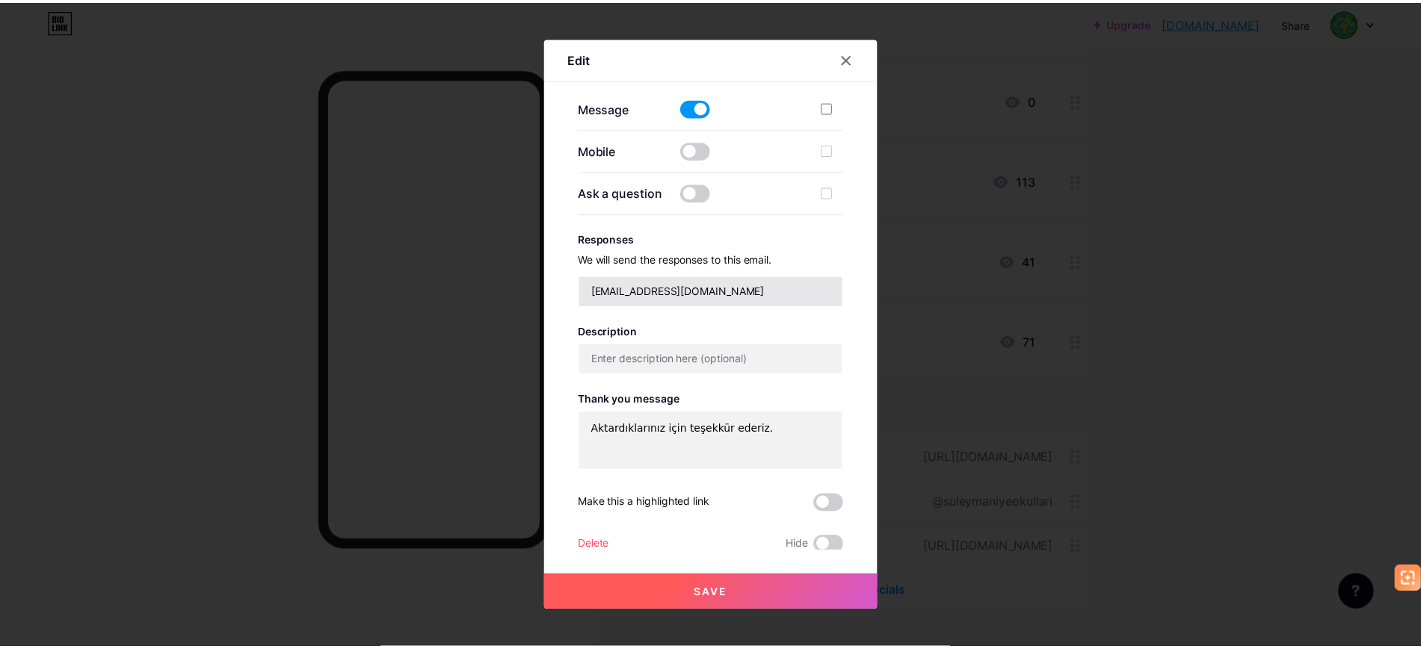
scroll to position [407, 0]
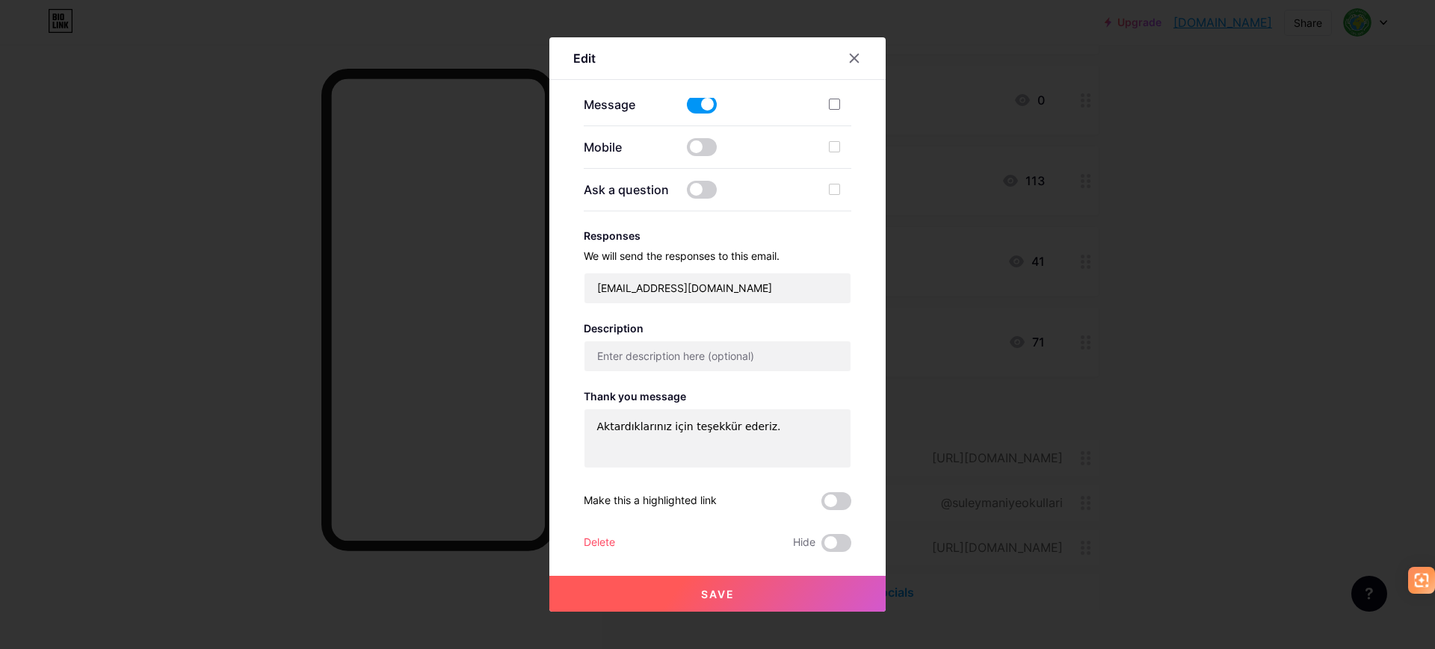
click at [743, 587] on button "Save" at bounding box center [717, 594] width 336 height 36
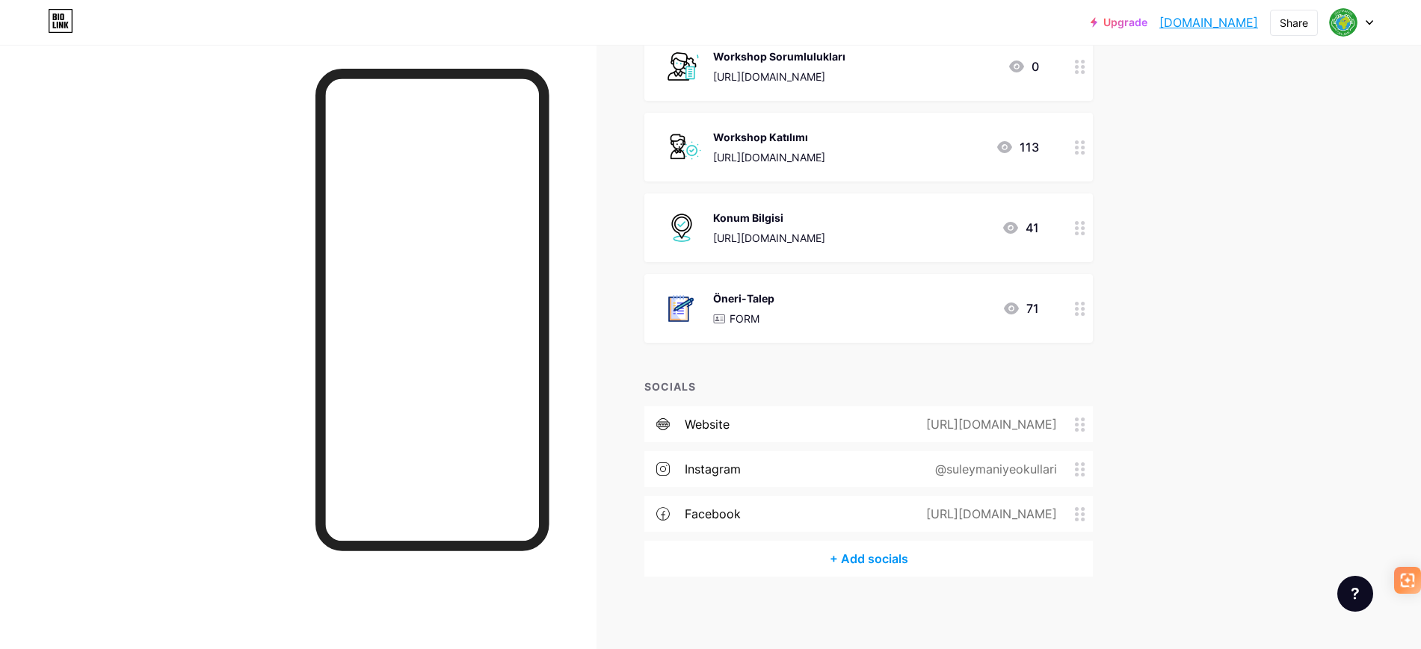
scroll to position [689, 0]
click at [1017, 508] on div "[URL][DOMAIN_NAME]" at bounding box center [988, 513] width 173 height 18
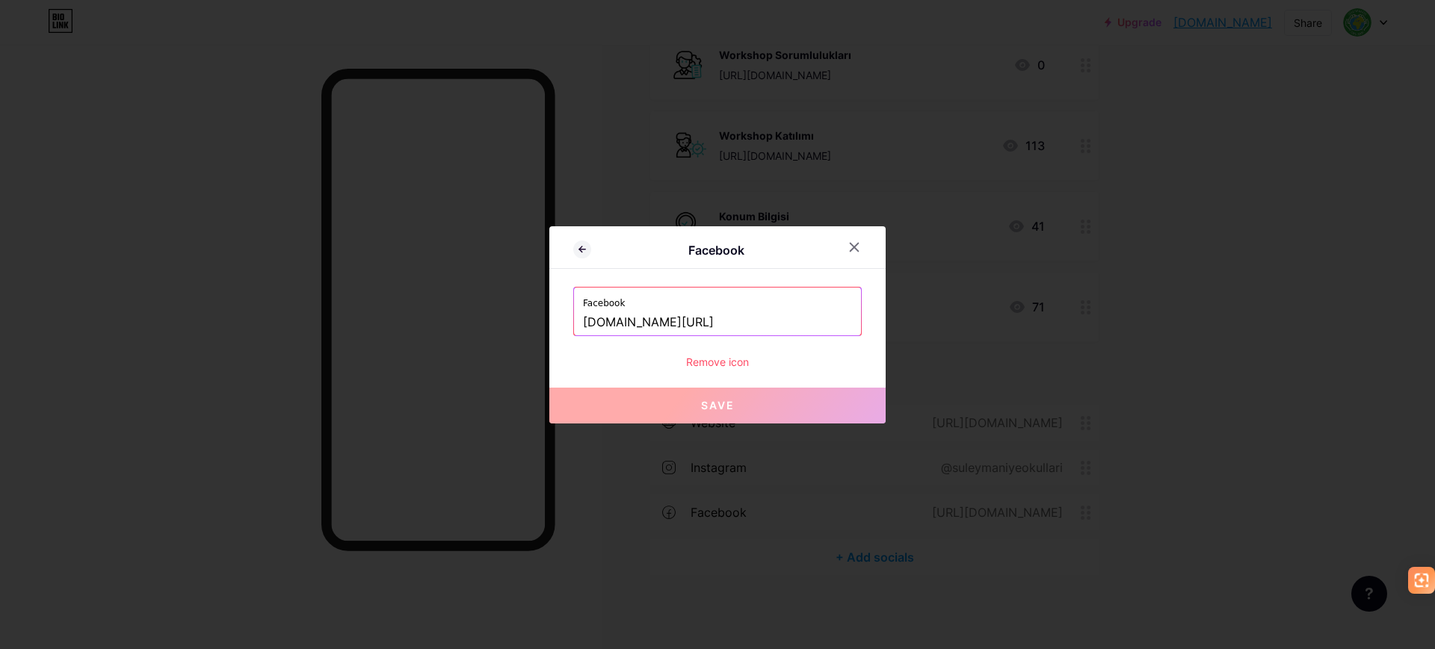
click at [779, 318] on input "[DOMAIN_NAME][URL]" at bounding box center [717, 322] width 269 height 25
click at [851, 245] on icon at bounding box center [854, 247] width 12 height 12
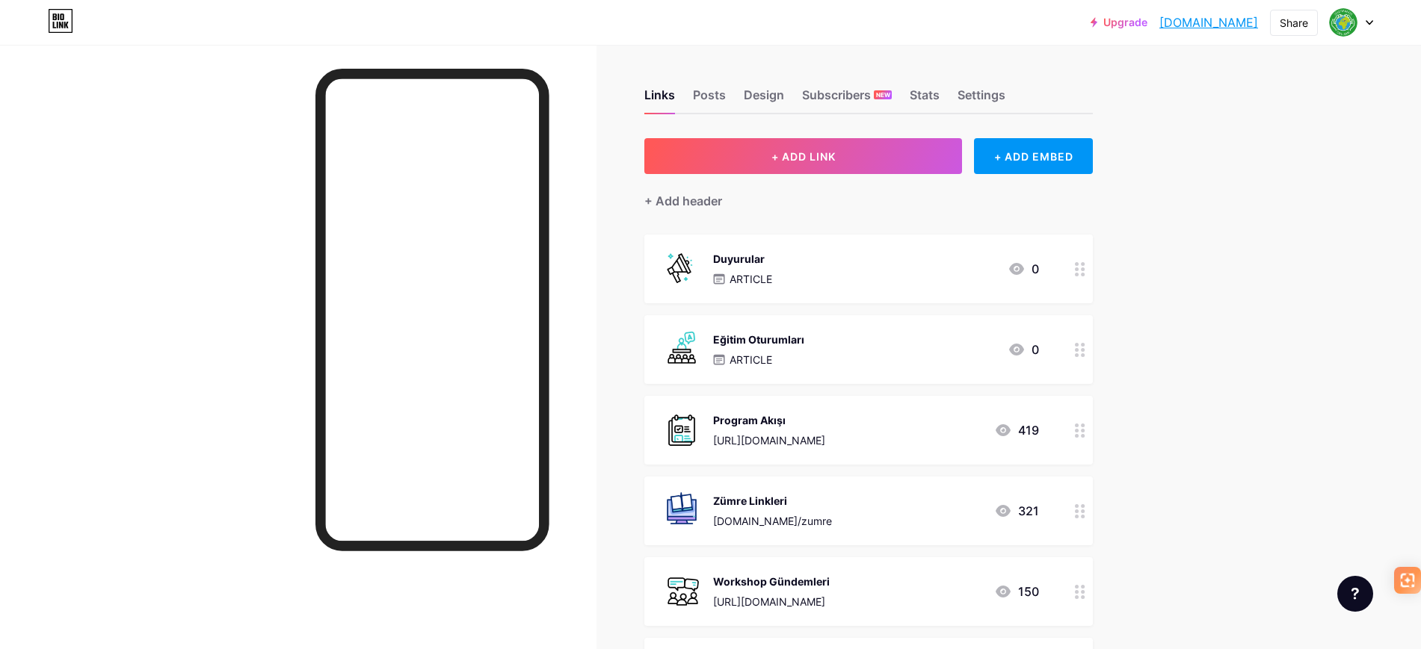
scroll to position [0, 0]
